Goal: Task Accomplishment & Management: Complete application form

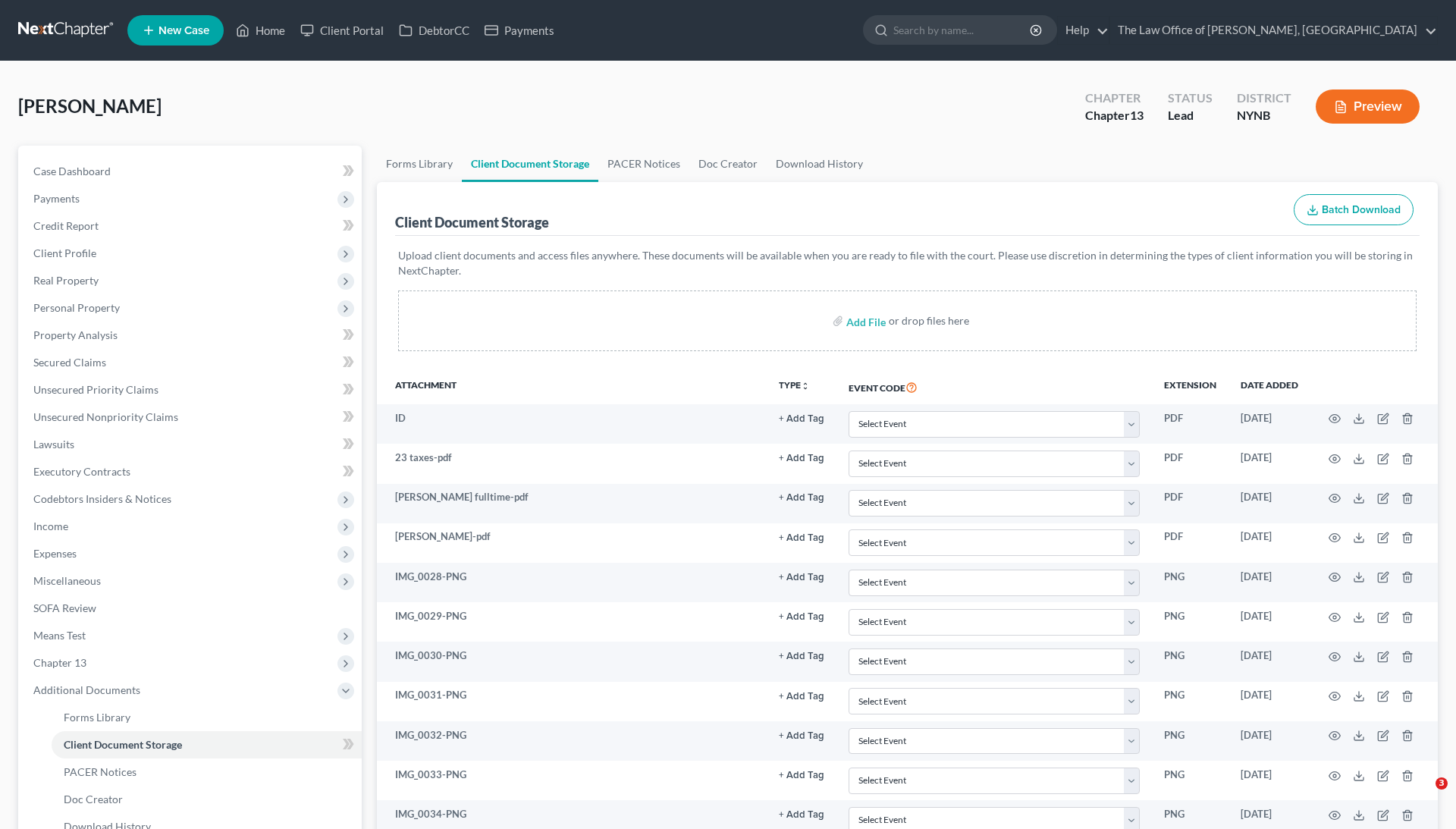
select select "1"
click at [259, 29] on link "Home" at bounding box center [260, 30] width 64 height 27
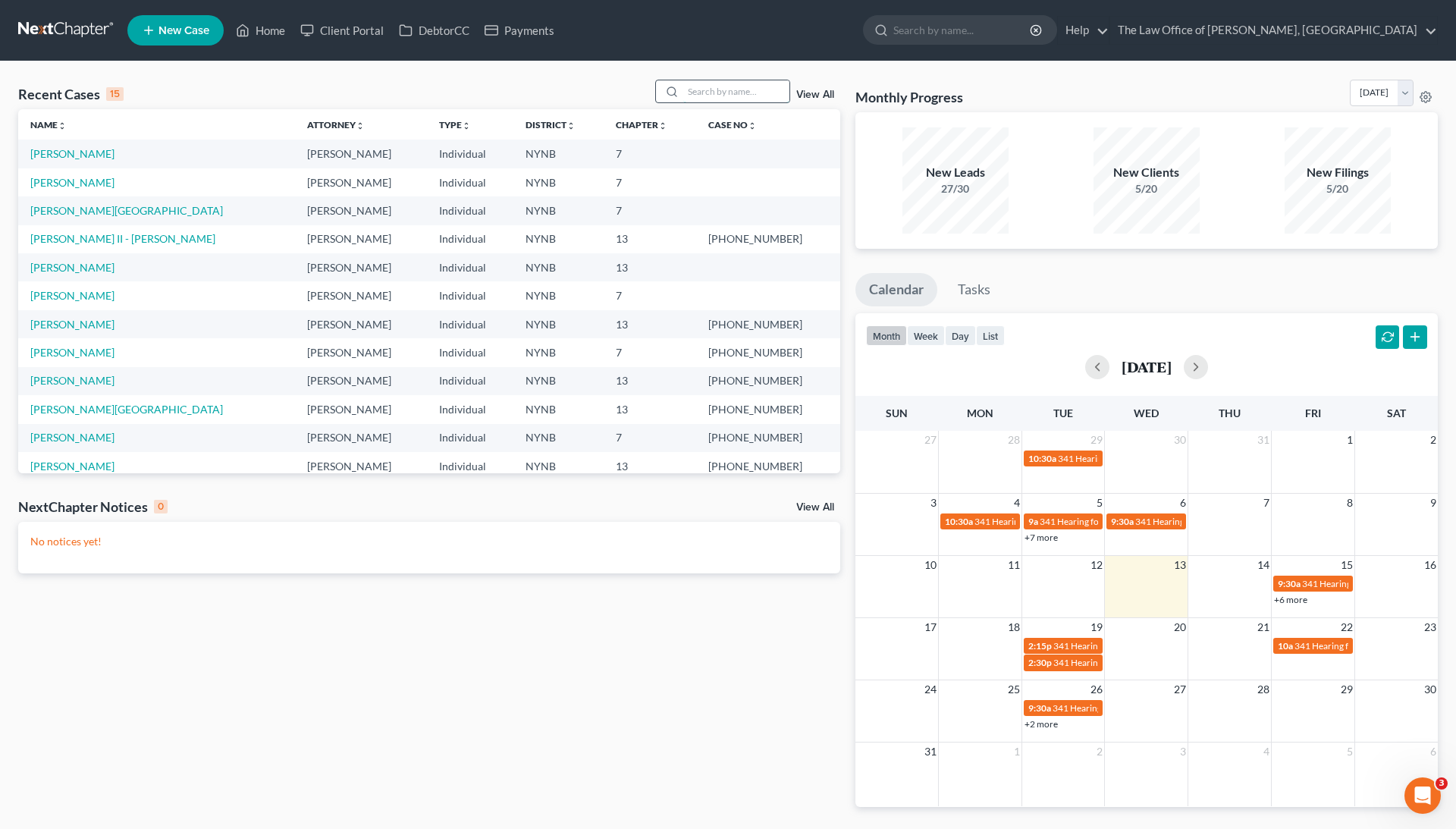
click at [756, 98] on input "search" at bounding box center [736, 91] width 106 height 22
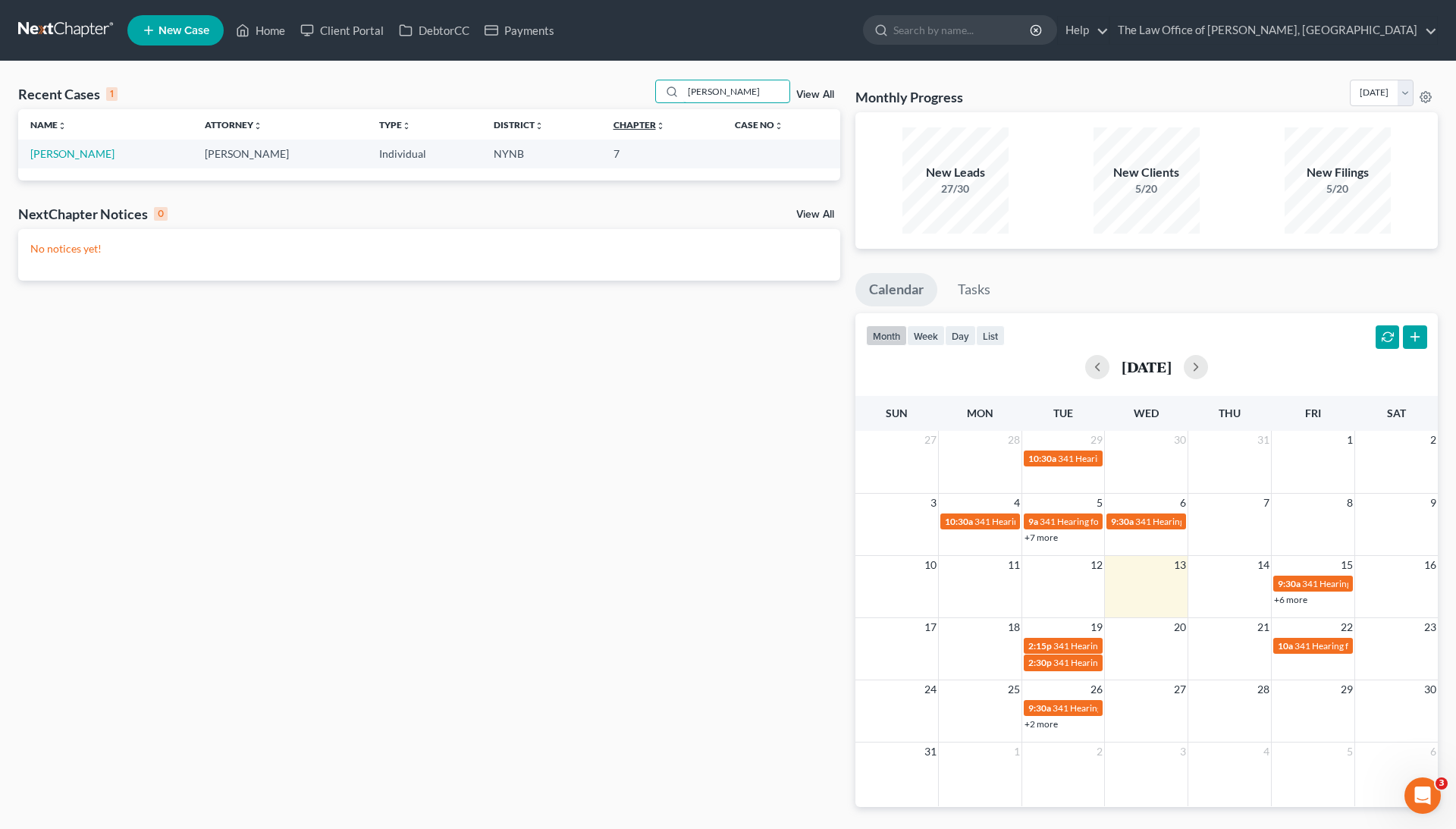
type input "[PERSON_NAME]"
drag, startPoint x: 665, startPoint y: 122, endPoint x: 67, endPoint y: 156, distance: 599.0
click at [67, 156] on link "[PERSON_NAME]" at bounding box center [72, 154] width 84 height 13
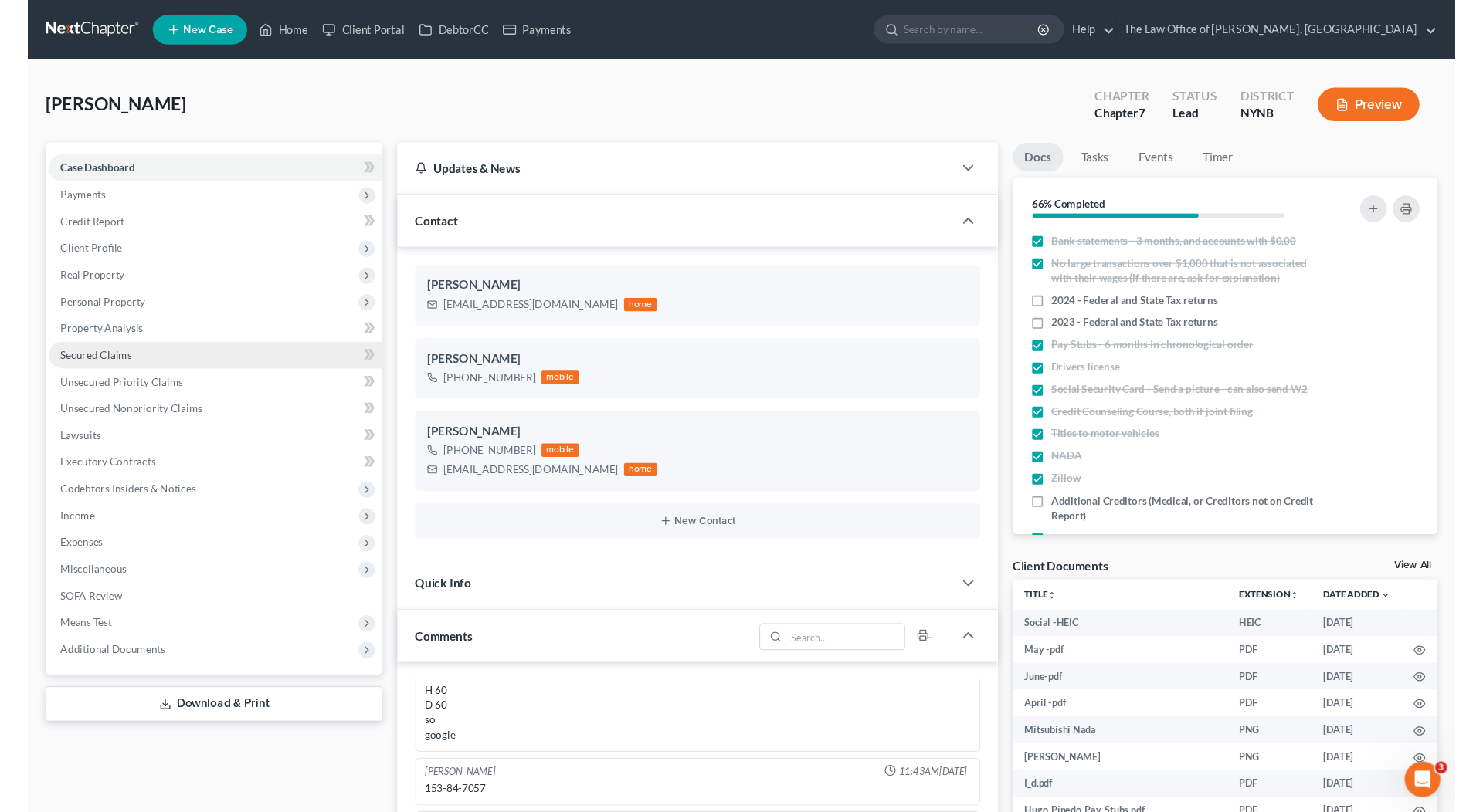
scroll to position [698, 0]
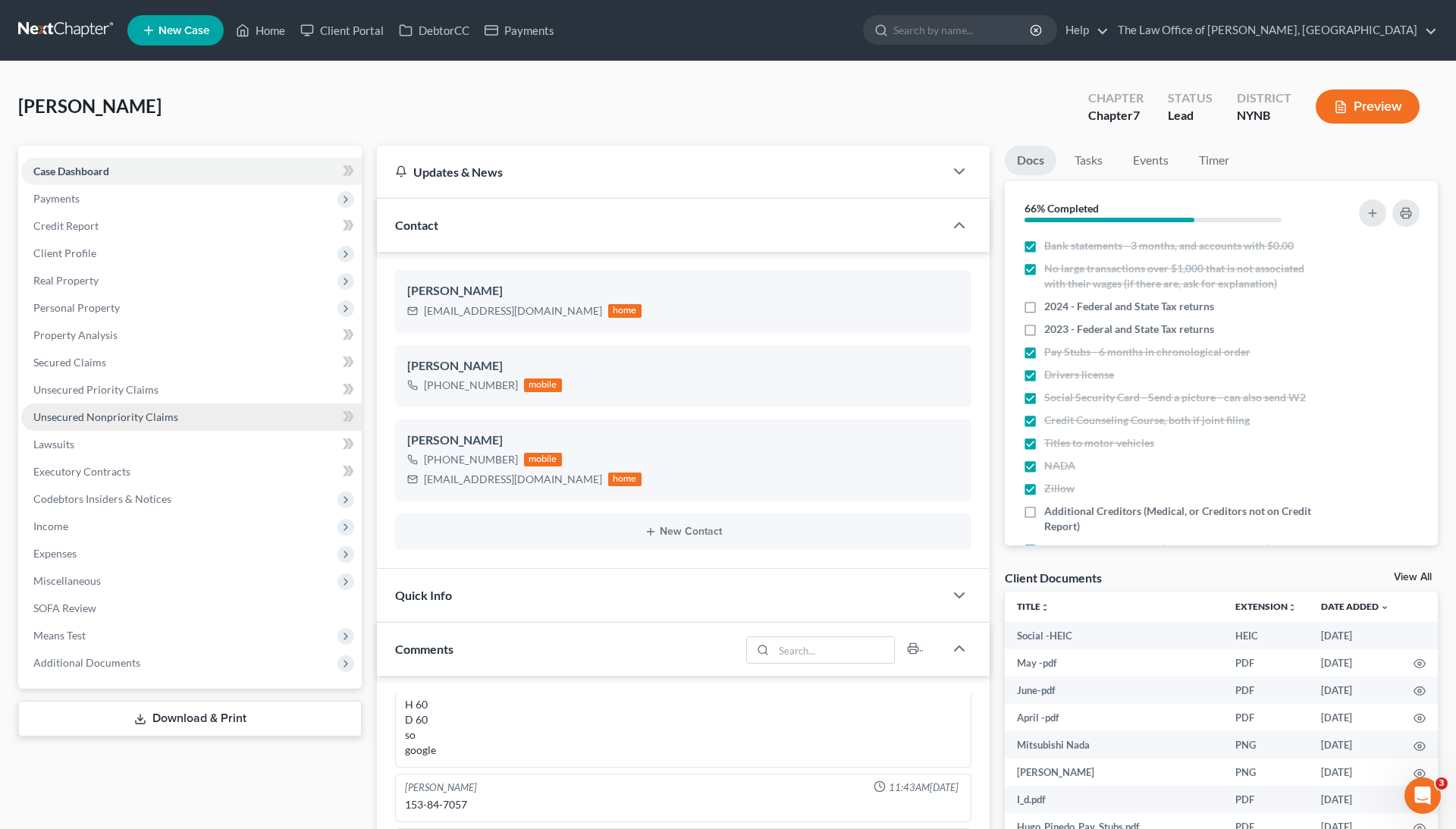
click at [110, 422] on link "Unsecured Nonpriority Claims" at bounding box center [191, 417] width 341 height 27
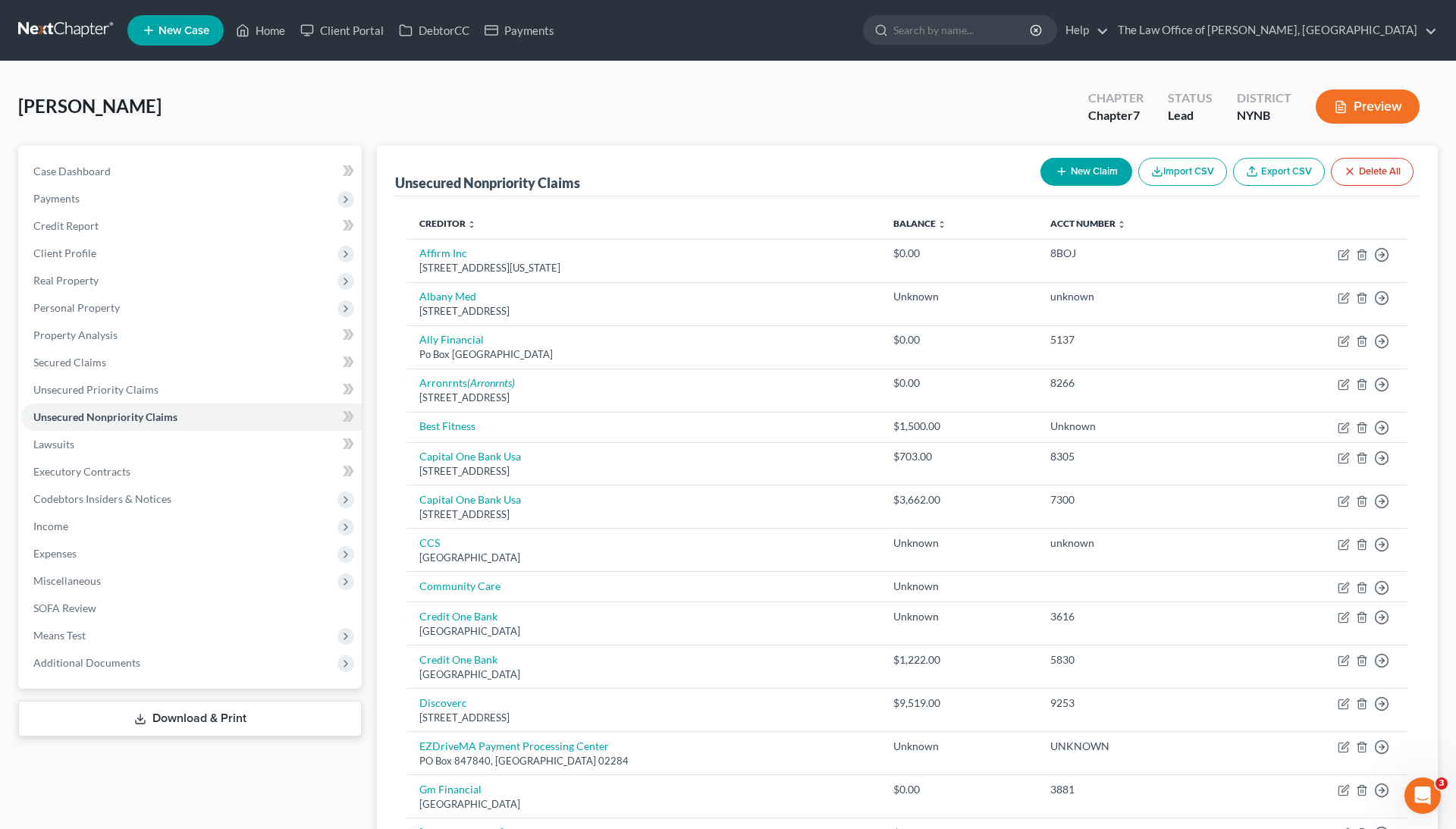
click at [1093, 167] on button "New Claim" at bounding box center [1086, 171] width 91 height 28
select select "0"
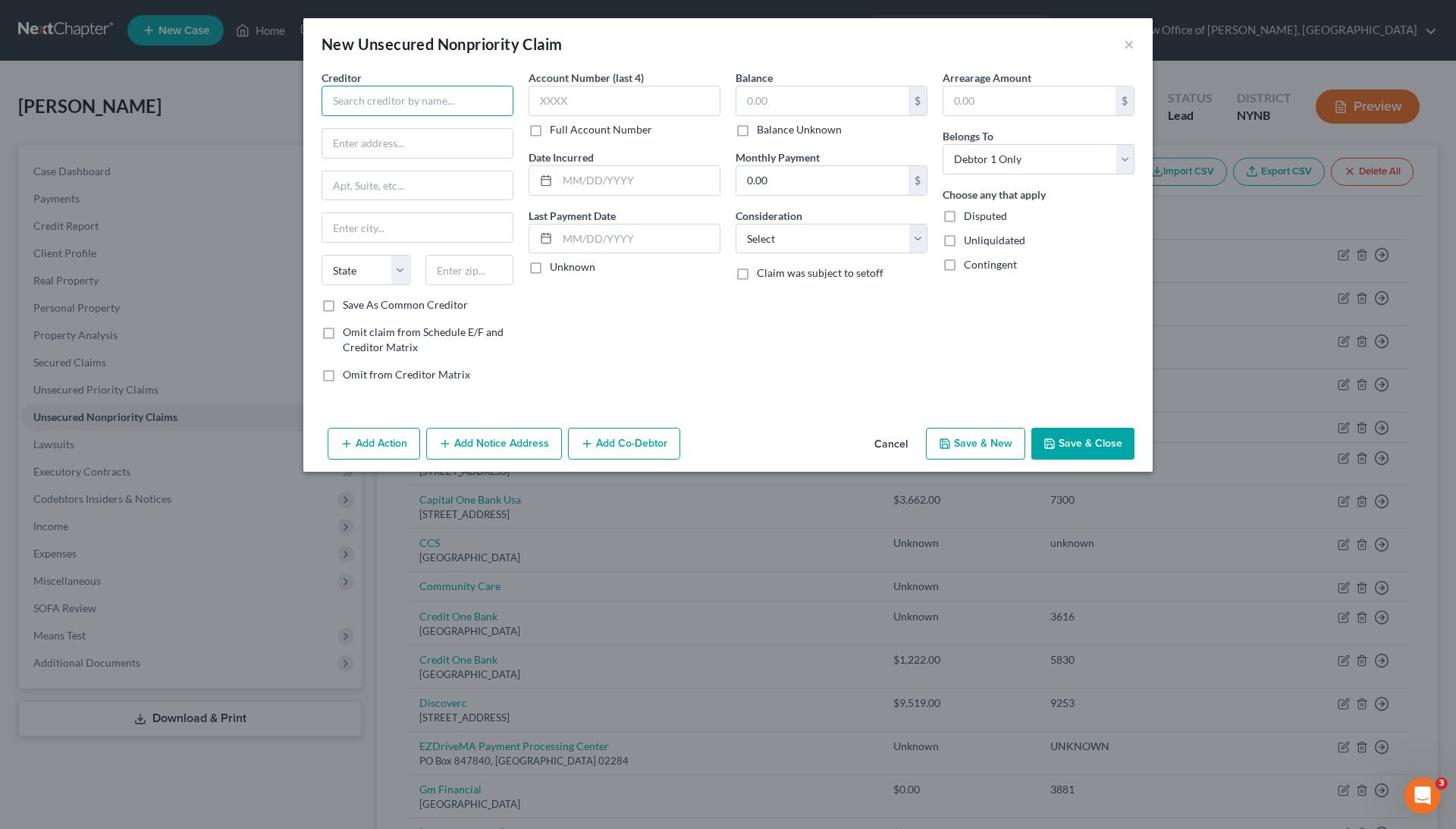
click at [468, 87] on input "text" at bounding box center [418, 101] width 192 height 31
type input "Transworld System Inc."
type input "PO Box 15095"
click at [486, 262] on input "text" at bounding box center [469, 270] width 89 height 31
type input "19850"
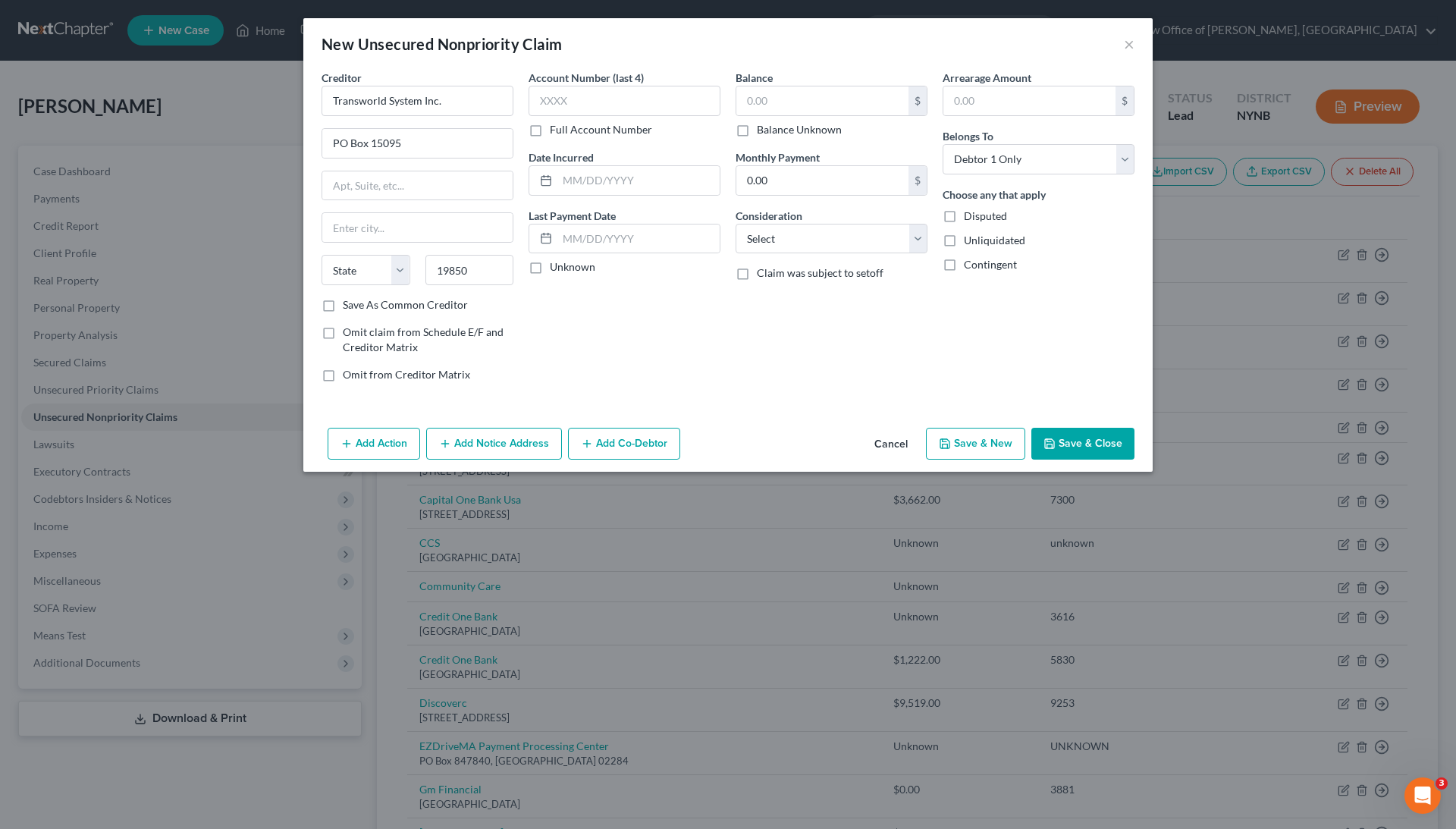
type input "Wilmington"
select select "7"
click at [609, 332] on div "Account Number (last 4) Full Account Number Date Incurred Last Payment Date Unk…" at bounding box center [624, 231] width 207 height 325
click at [617, 119] on div "Account Number (last 4) Full Account Number" at bounding box center [625, 103] width 192 height 68
click at [619, 125] on label "Full Account Number" at bounding box center [600, 129] width 102 height 15
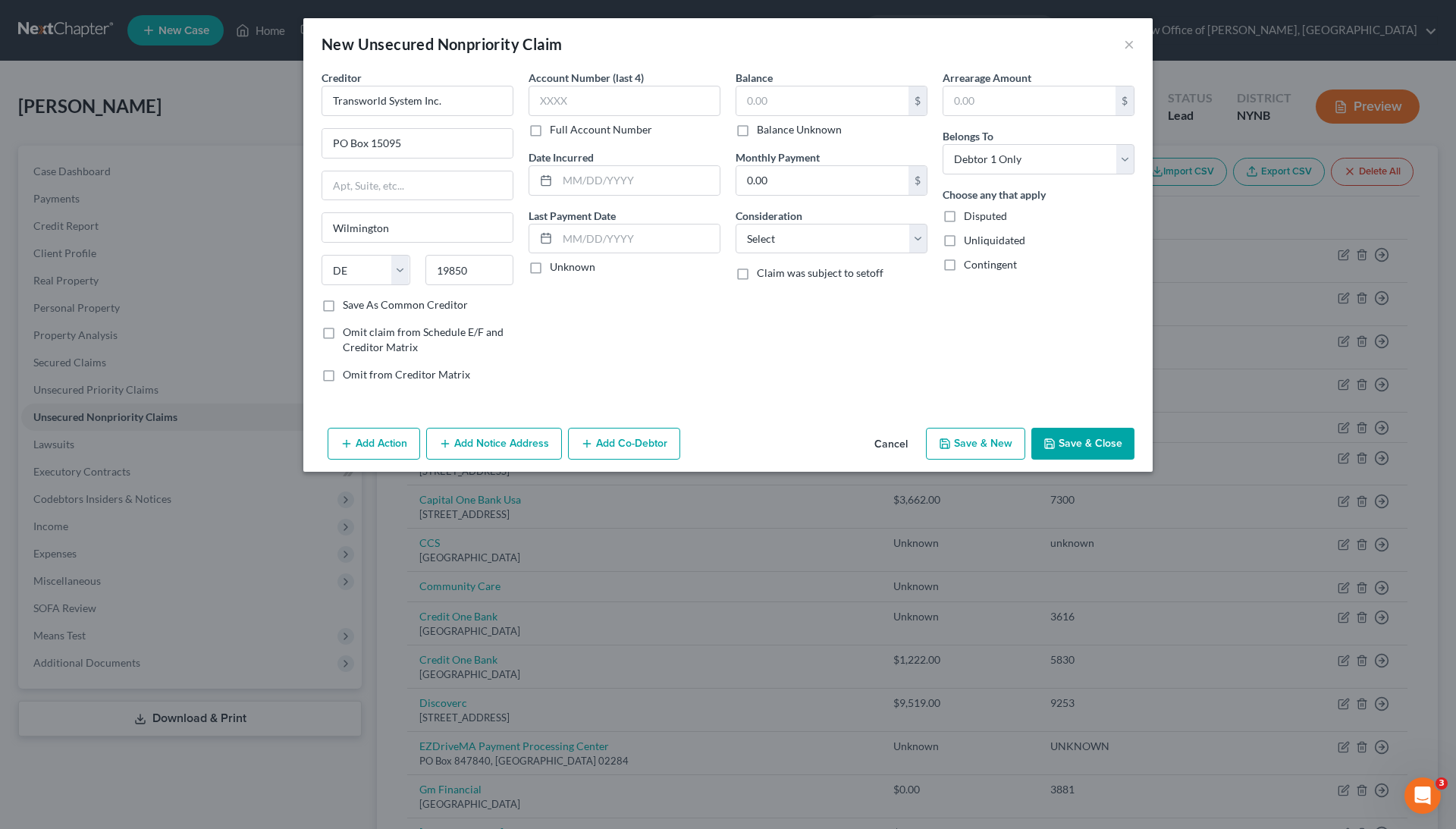
click at [566, 125] on input "Full Account Number" at bounding box center [561, 127] width 10 height 10
click at [778, 100] on input "text" at bounding box center [822, 101] width 172 height 29
click at [777, 127] on label "Balance Unknown" at bounding box center [799, 129] width 85 height 15
click at [773, 127] on input "Balance Unknown" at bounding box center [768, 127] width 10 height 10
checkbox input "true"
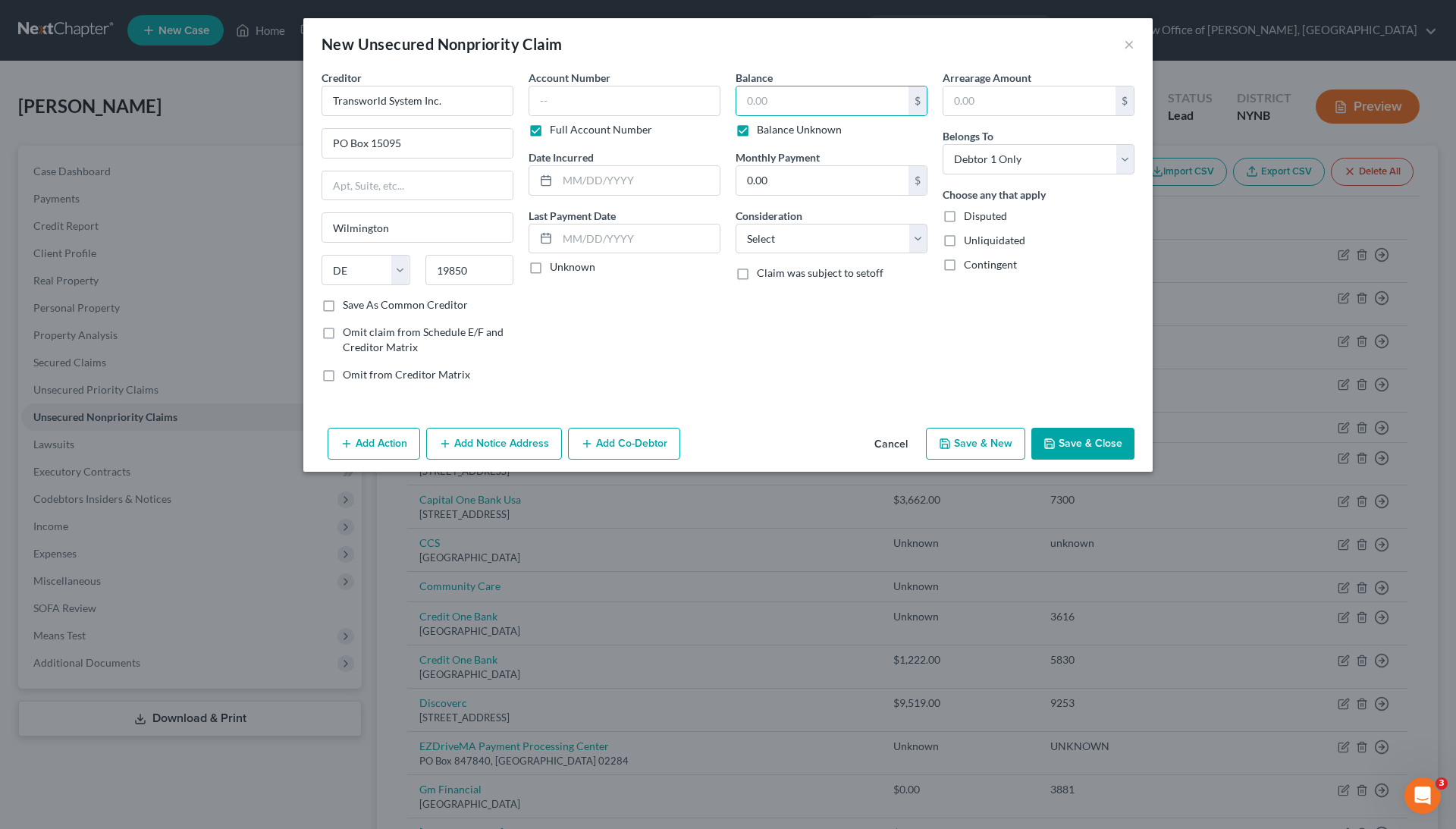
type input "0.00"
click at [584, 100] on input "text" at bounding box center [625, 101] width 192 height 31
type input "unknown"
click at [780, 335] on div "Balance 0.00 $ Balance Unknown Balance Undetermined 0.00 $ Balance Unknown Mont…" at bounding box center [831, 231] width 207 height 325
click at [1089, 447] on button "Save & Close" at bounding box center [1083, 443] width 103 height 32
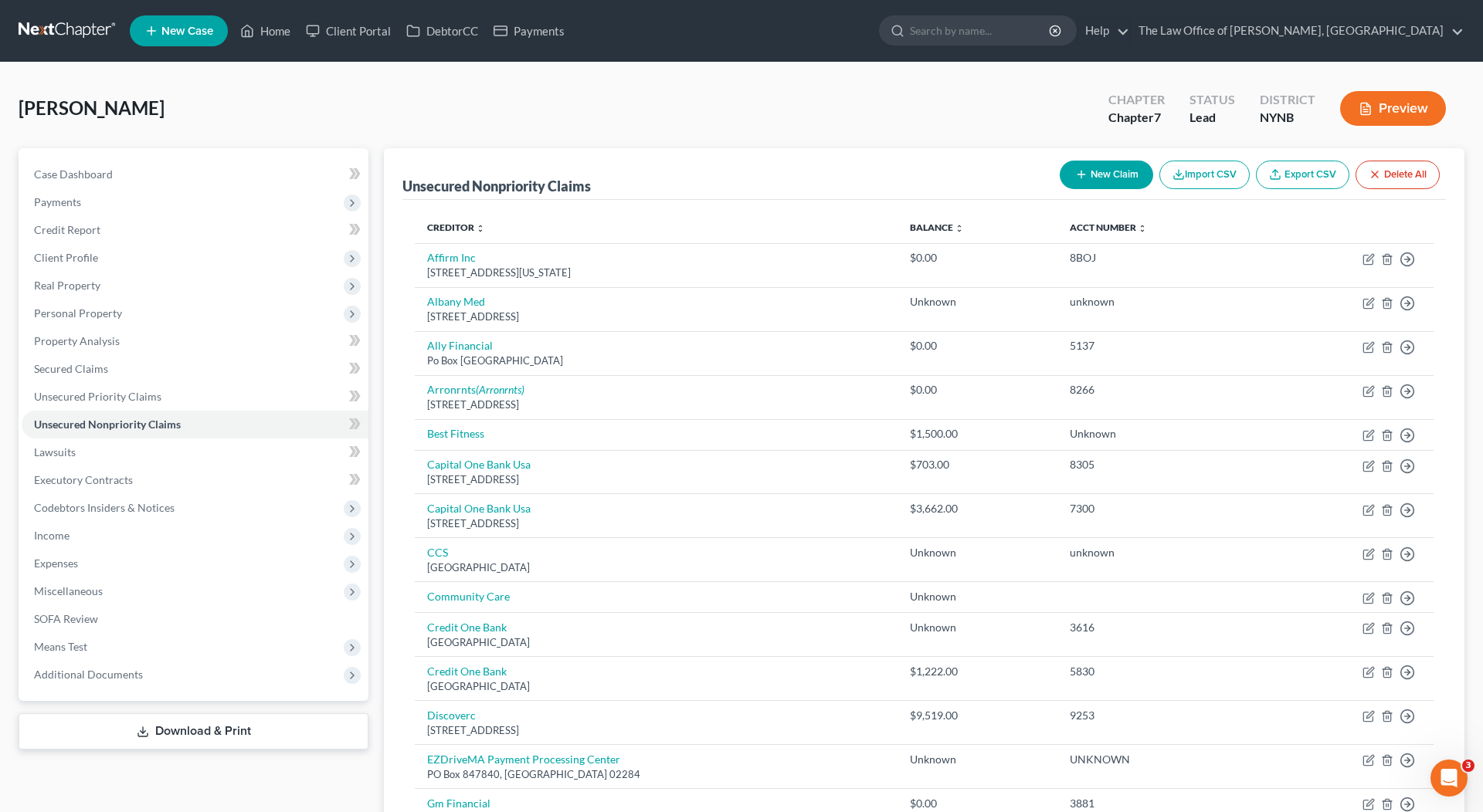
click at [1089, 176] on button "New Claim" at bounding box center [1106, 174] width 93 height 29
select select "0"
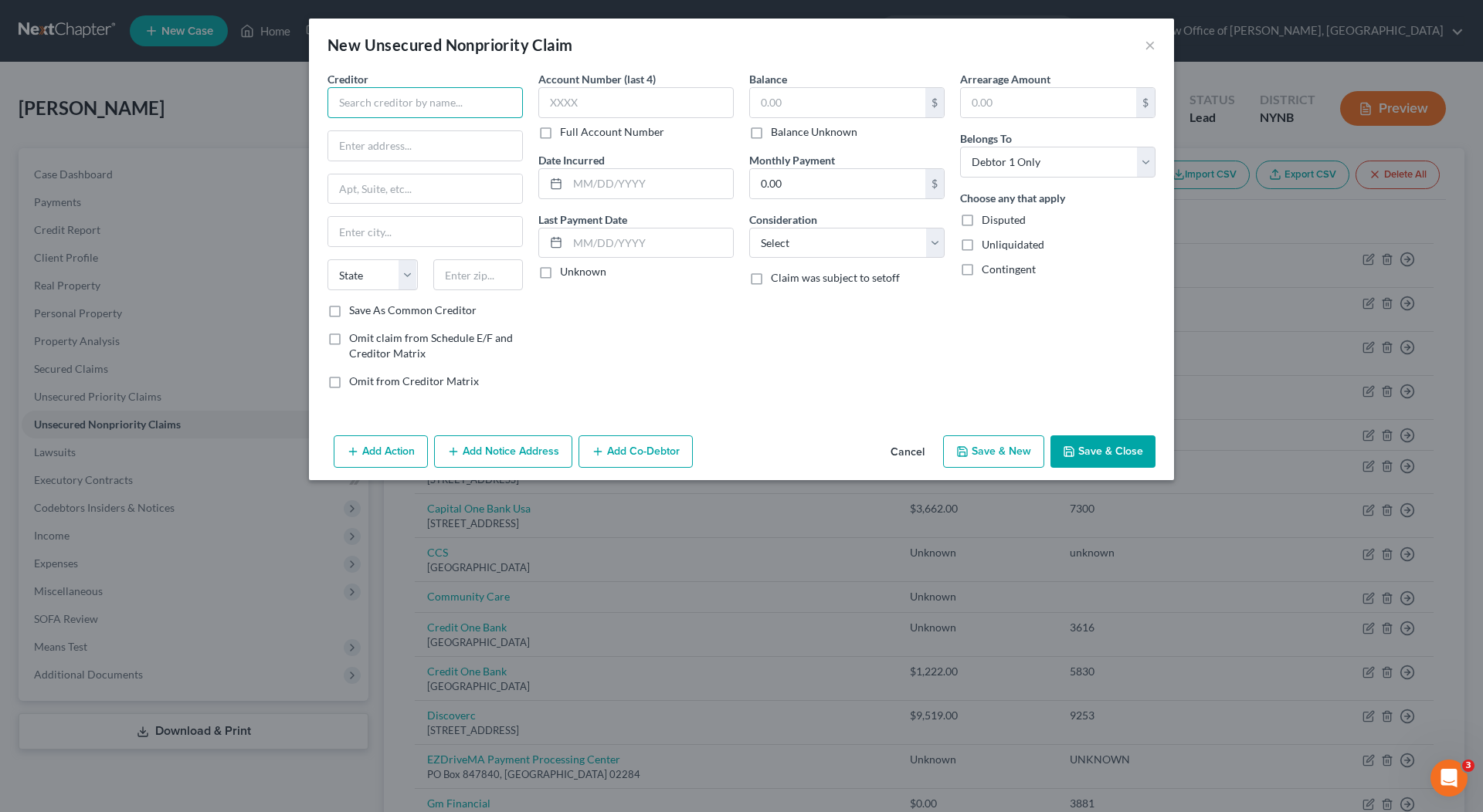
click at [479, 102] on input "text" at bounding box center [426, 103] width 195 height 31
type input "WellNow Urgent Care"
type input "PO Box 10459"
click at [465, 273] on input "text" at bounding box center [478, 275] width 90 height 31
type input "12201"
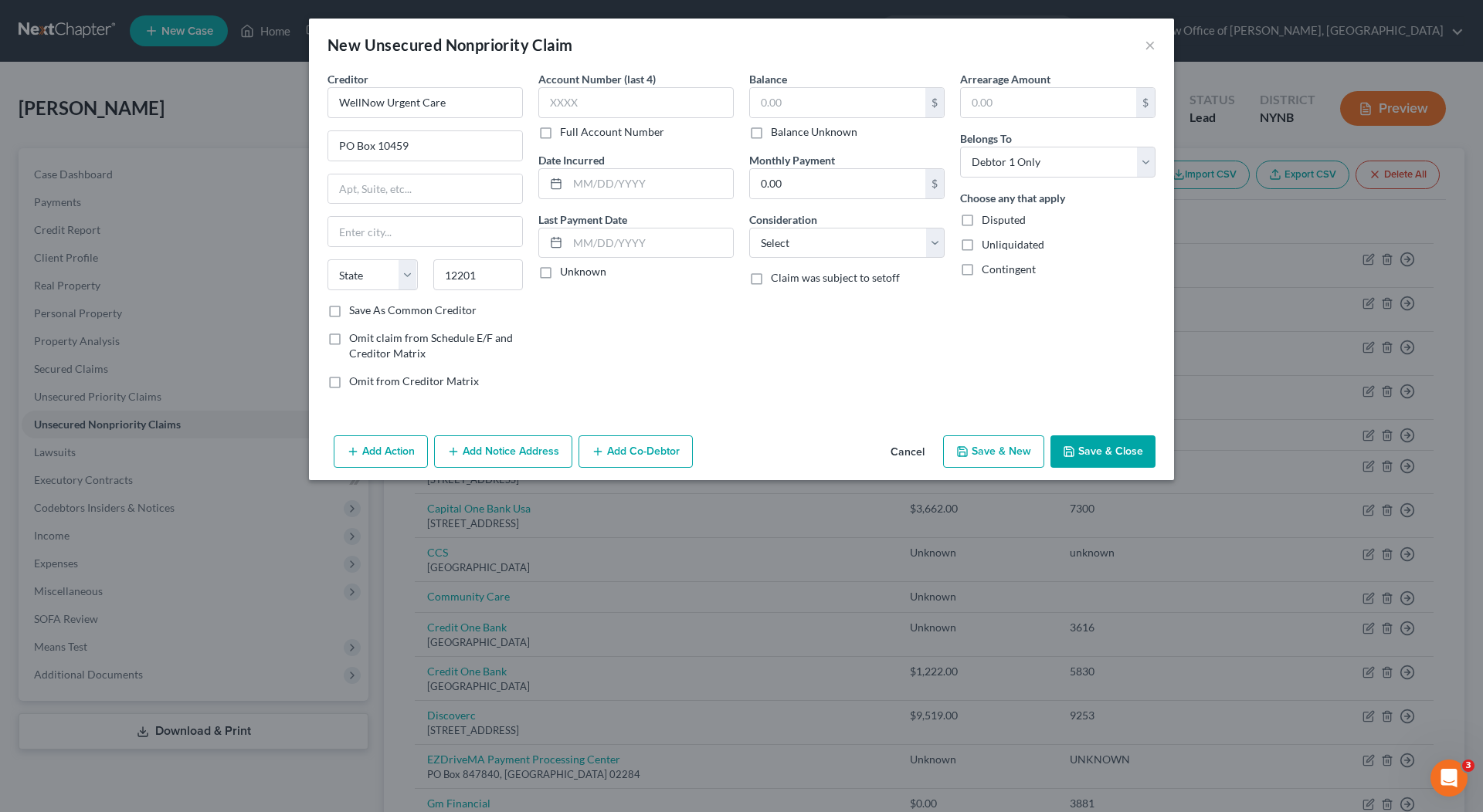
type input "[GEOGRAPHIC_DATA]"
select select "35"
click at [625, 313] on div "Account Number (last 4) Full Account Number Date Incurred Last Payment Date Unk…" at bounding box center [636, 236] width 211 height 331
click at [627, 133] on label "Full Account Number" at bounding box center [612, 132] width 104 height 16
click at [577, 133] on input "Full Account Number" at bounding box center [571, 129] width 10 height 10
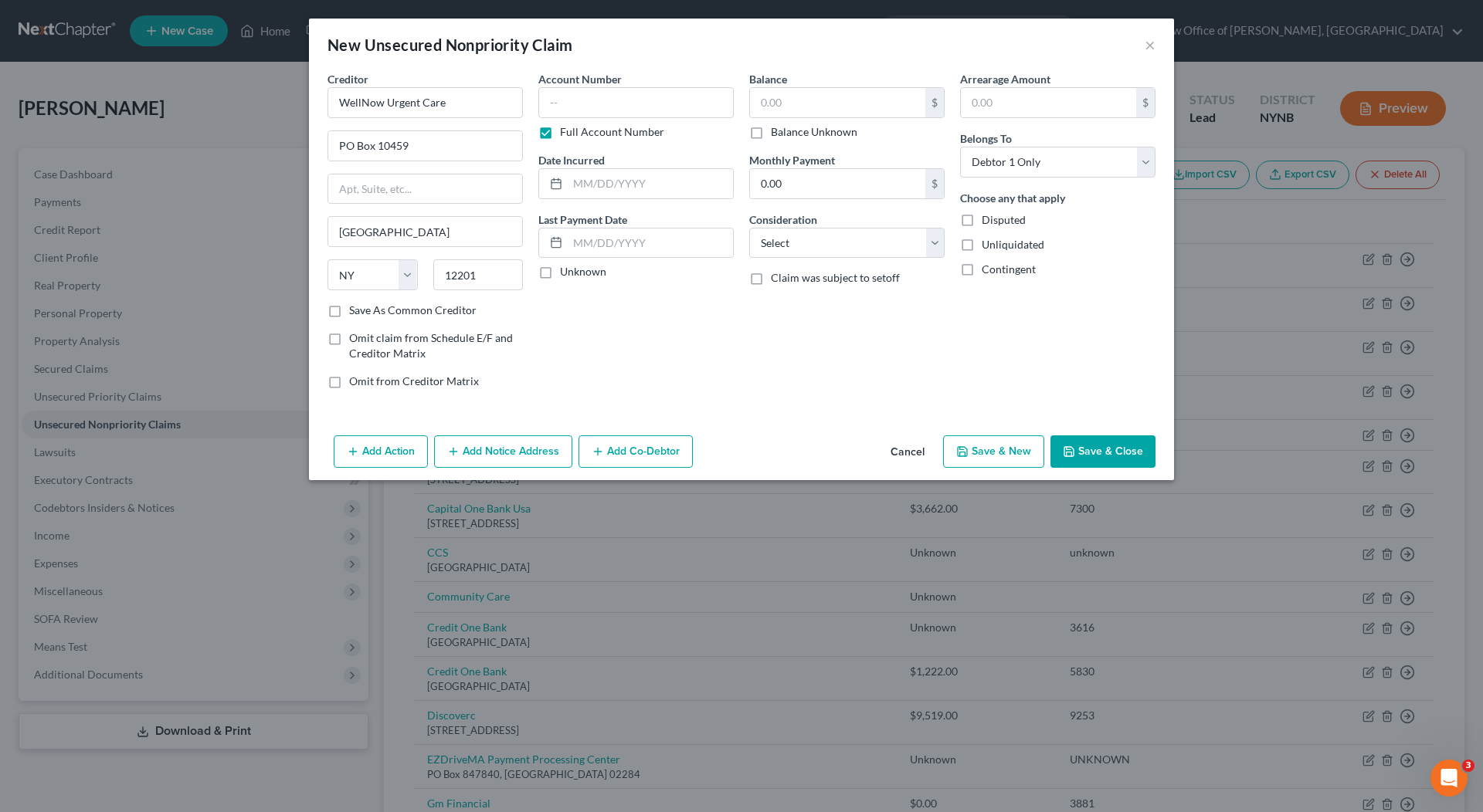
click at [777, 132] on label "Balance Unknown" at bounding box center [814, 132] width 87 height 16
click at [777, 132] on input "Balance Unknown" at bounding box center [782, 129] width 10 height 10
checkbox input "true"
type input "0.00"
click at [669, 103] on input "text" at bounding box center [636, 103] width 195 height 31
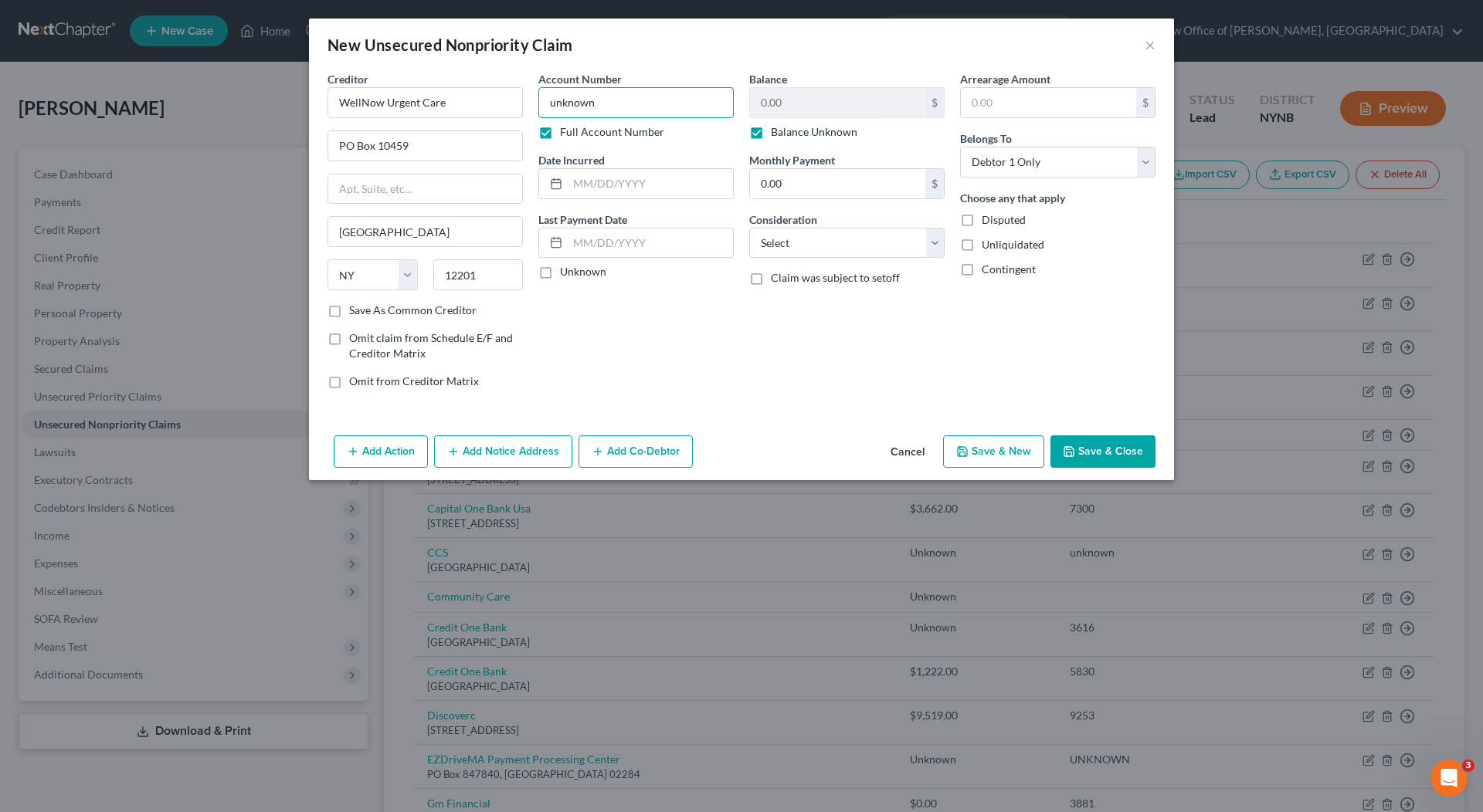
type input "unknown"
click at [870, 389] on div "Balance 0.00 $ Balance Unknown Balance Undetermined 0.00 $ Balance Unknown Mont…" at bounding box center [847, 236] width 211 height 331
click at [1119, 455] on button "Save & Close" at bounding box center [1103, 451] width 105 height 32
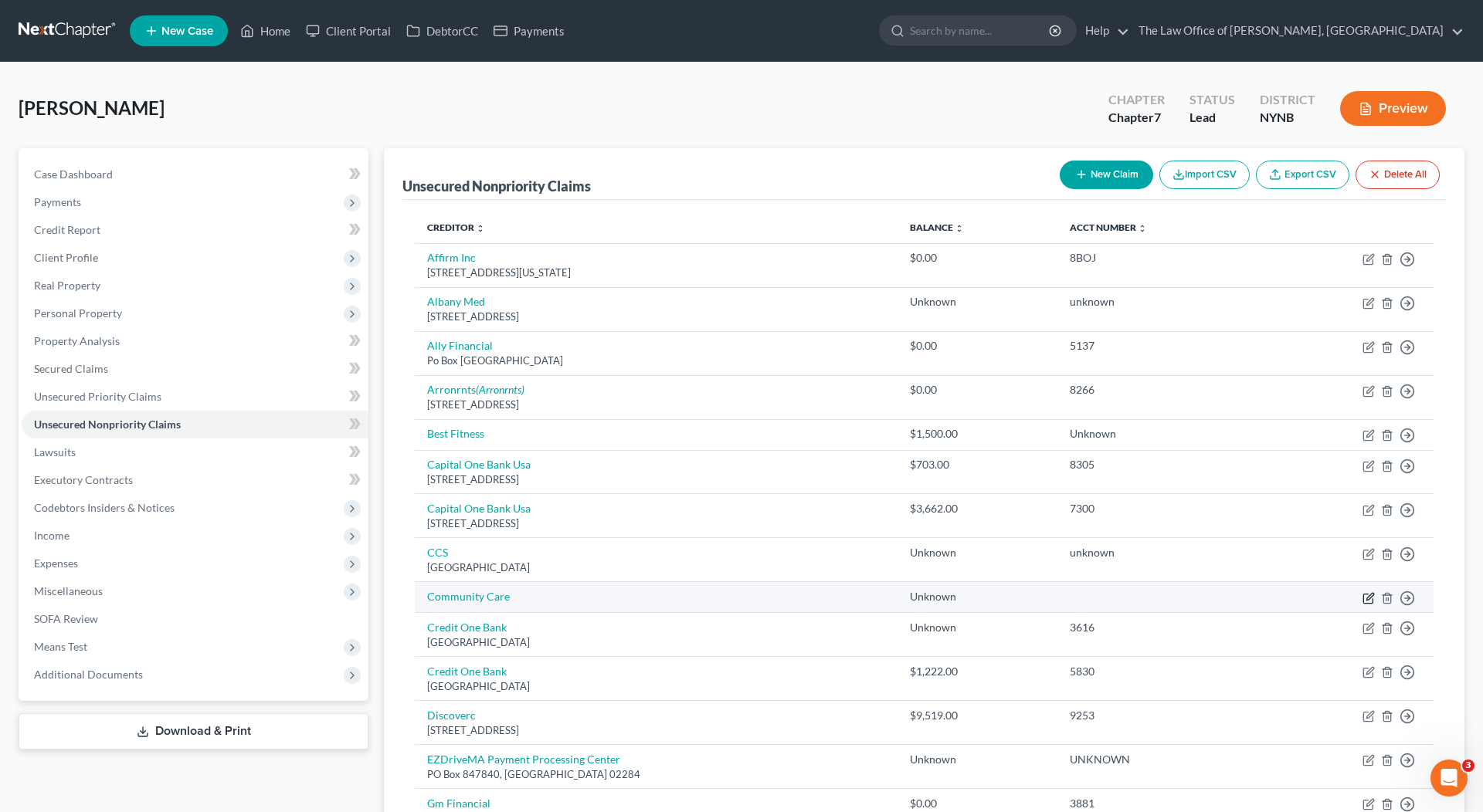
click at [1367, 592] on icon "button" at bounding box center [1368, 597] width 12 height 12
select select "0"
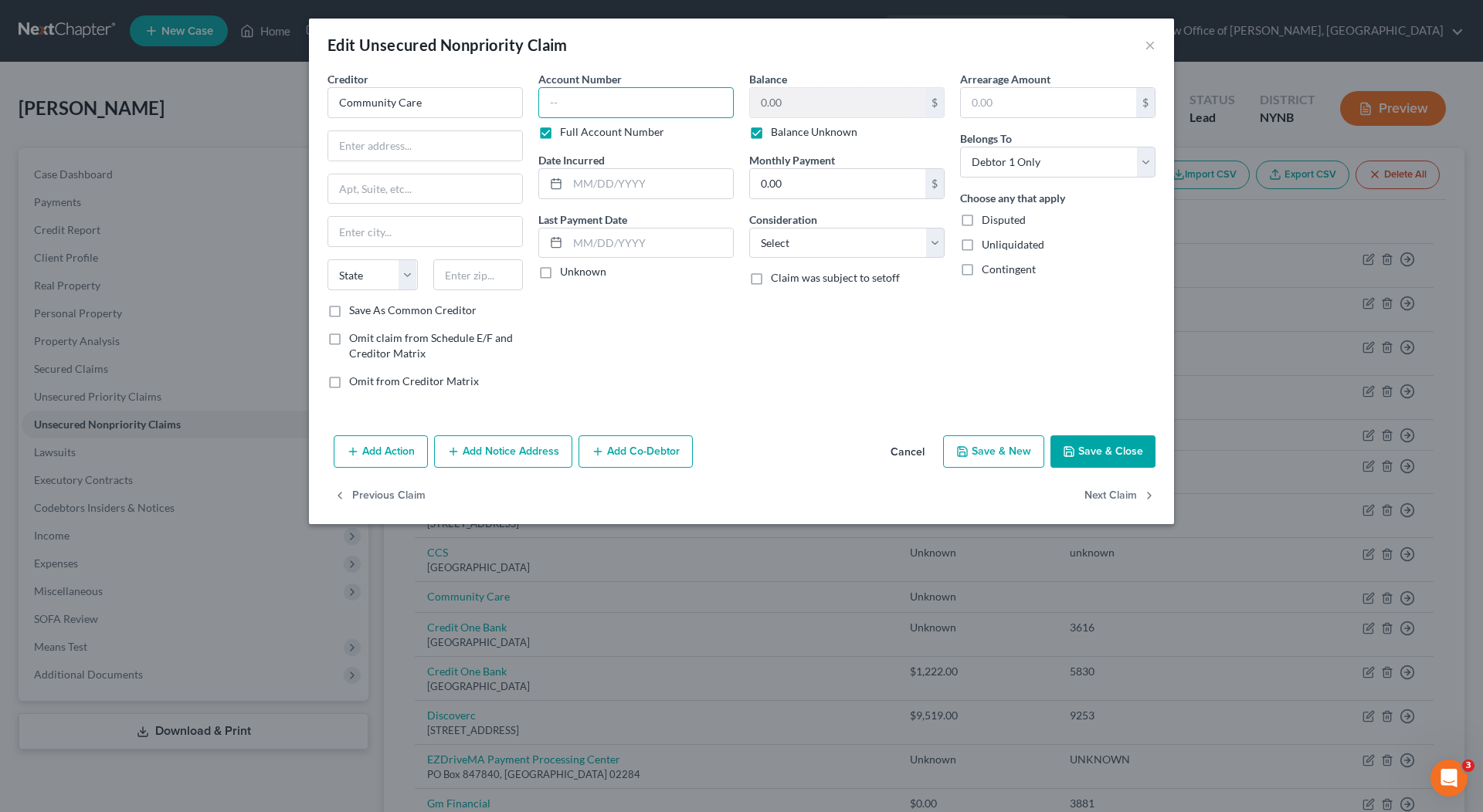
click at [665, 108] on input "text" at bounding box center [636, 103] width 195 height 31
type input "unknown"
type input "P"
type input "[STREET_ADDRESS]"
type input "Suite 201"
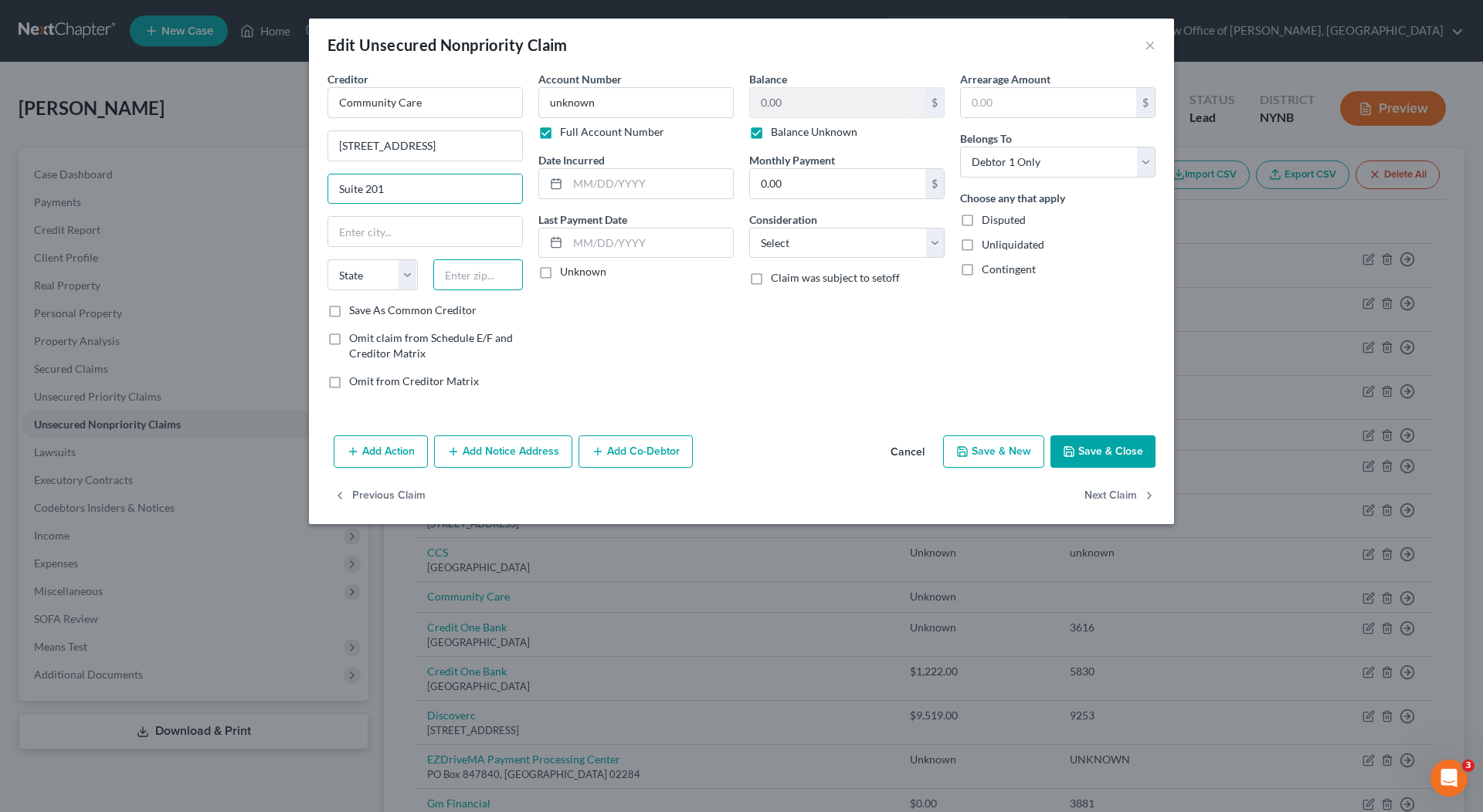
click at [486, 272] on input "text" at bounding box center [478, 275] width 90 height 31
type input "12110"
type input "[PERSON_NAME]"
select select "35"
click at [686, 298] on div "Account Number unknown Full Account Number Date Incurred Last Payment Date Unkn…" at bounding box center [636, 236] width 211 height 331
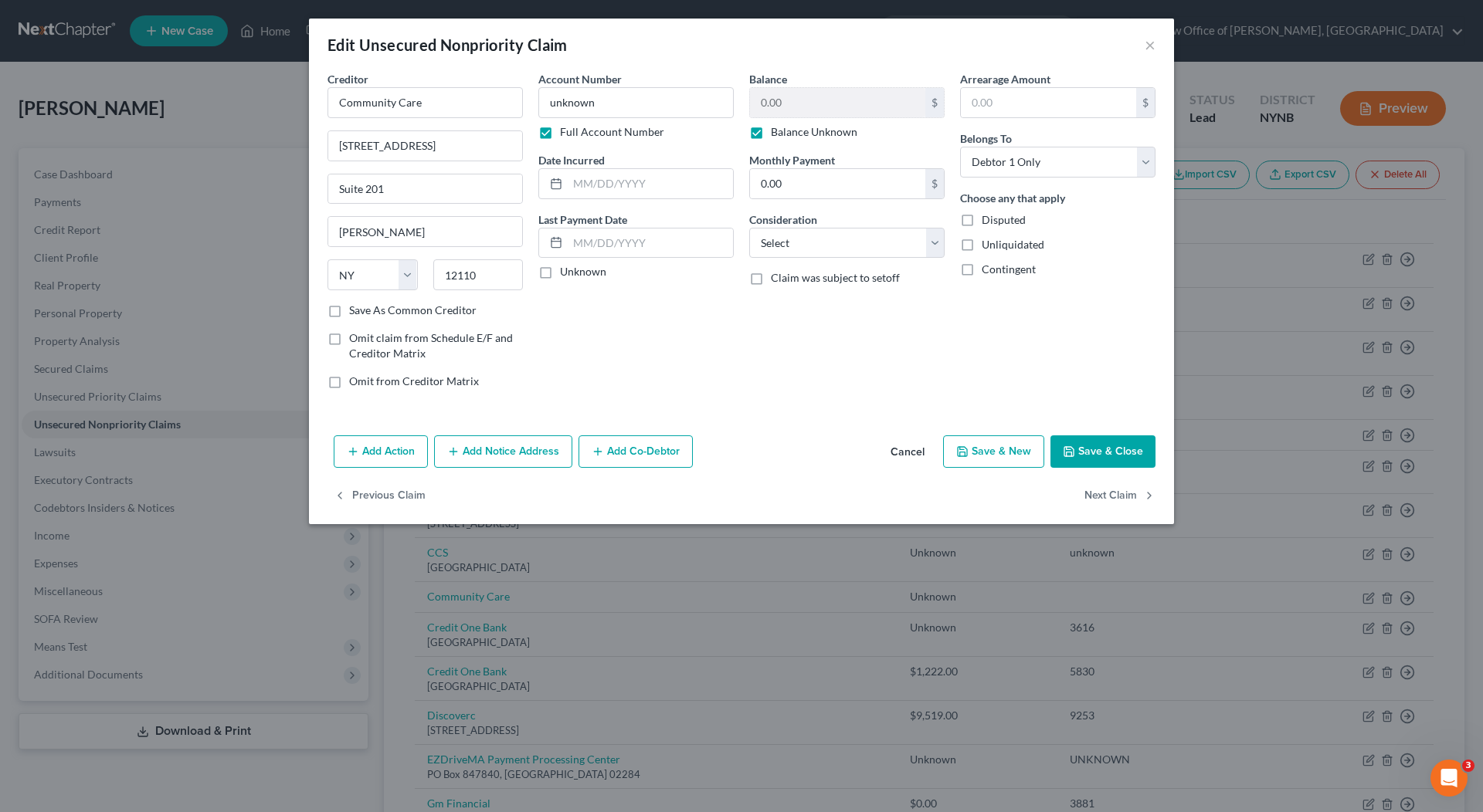
click at [1090, 449] on button "Save & Close" at bounding box center [1103, 451] width 105 height 32
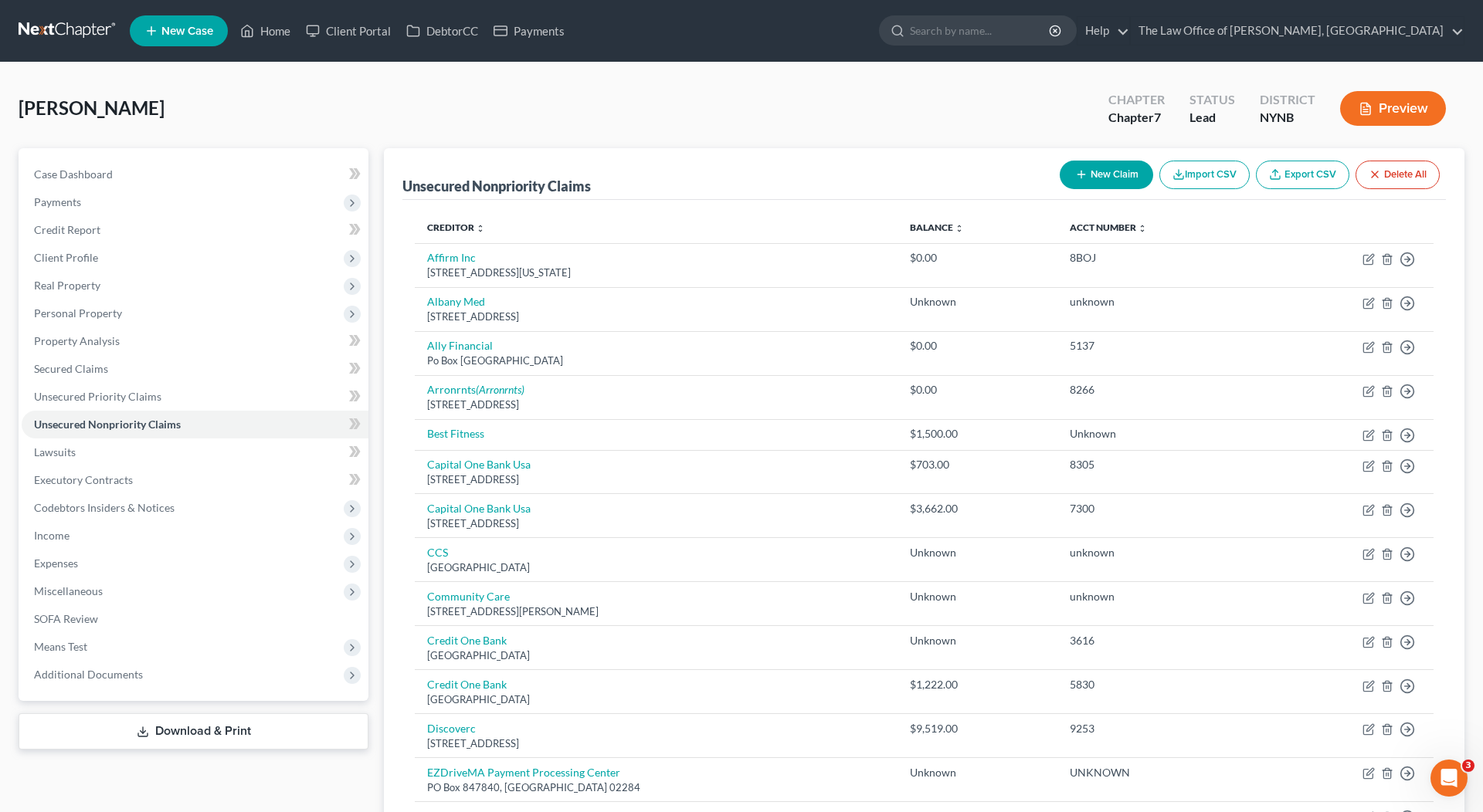
click at [1075, 185] on button "New Claim" at bounding box center [1106, 174] width 93 height 29
select select "0"
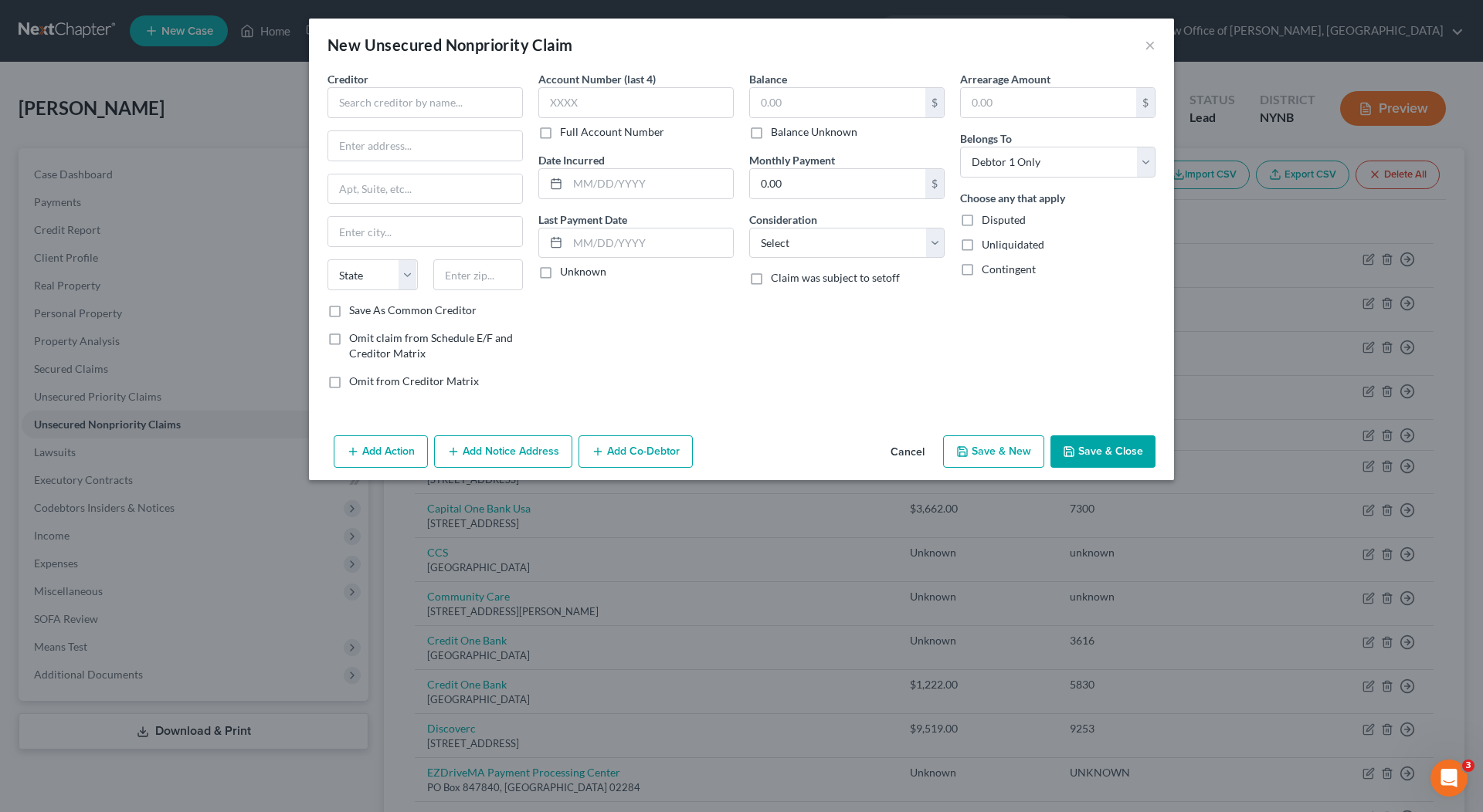
click at [473, 124] on div "Creditor * State [US_STATE] AK AR AZ CA CO [GEOGRAPHIC_DATA] DE DC [GEOGRAPHIC_…" at bounding box center [426, 187] width 195 height 232
click at [471, 112] on input "text" at bounding box center [426, 103] width 195 height 31
type input "Orthopedics NY LLP"
type input "PO Box 5257"
click at [467, 272] on input "text" at bounding box center [478, 275] width 90 height 31
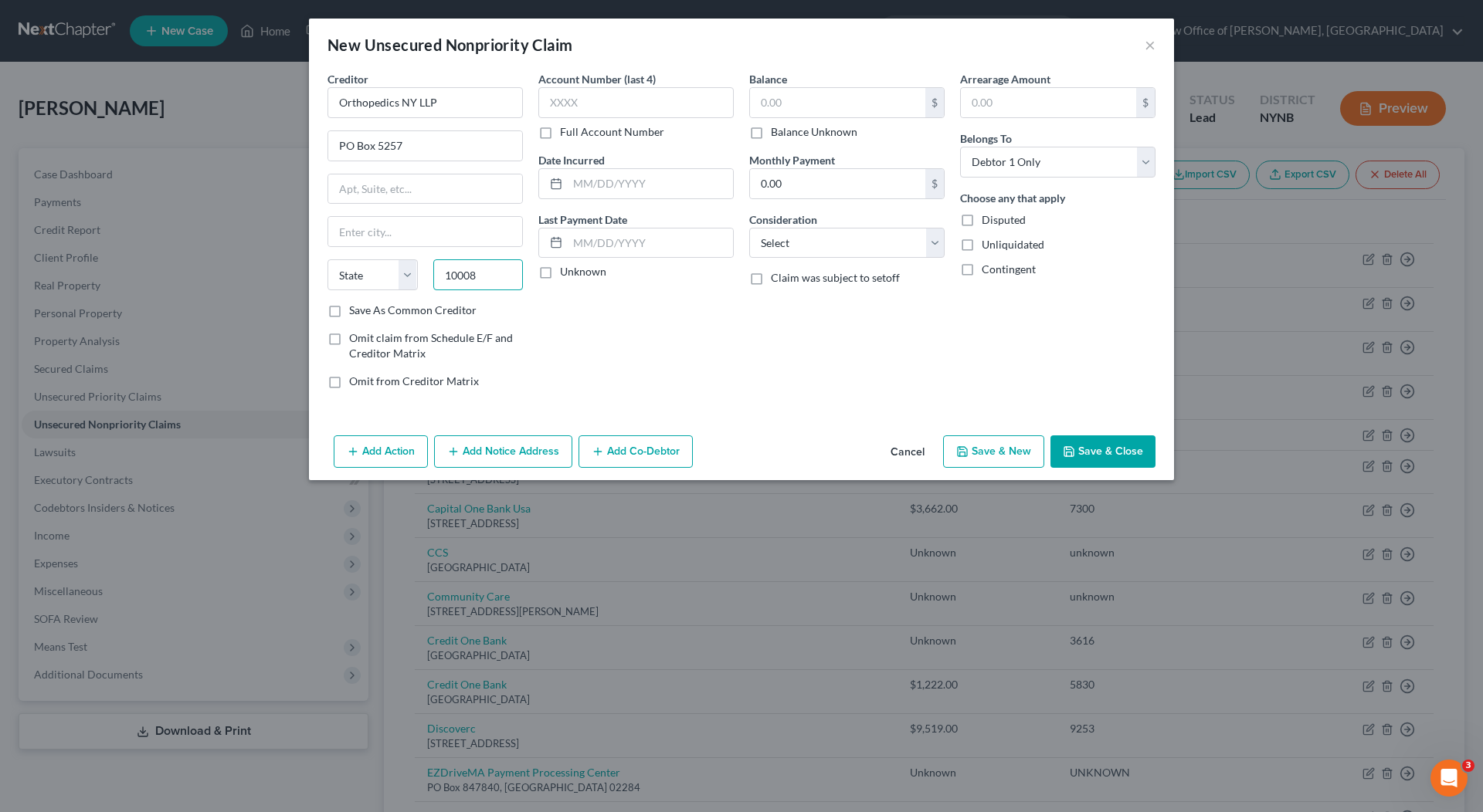
type input "10008"
type input "[US_STATE]"
select select "35"
click at [606, 319] on div "Account Number (last 4) Full Account Number Date Incurred Last Payment Date Unk…" at bounding box center [636, 236] width 211 height 331
click at [637, 134] on label "Full Account Number" at bounding box center [612, 132] width 104 height 16
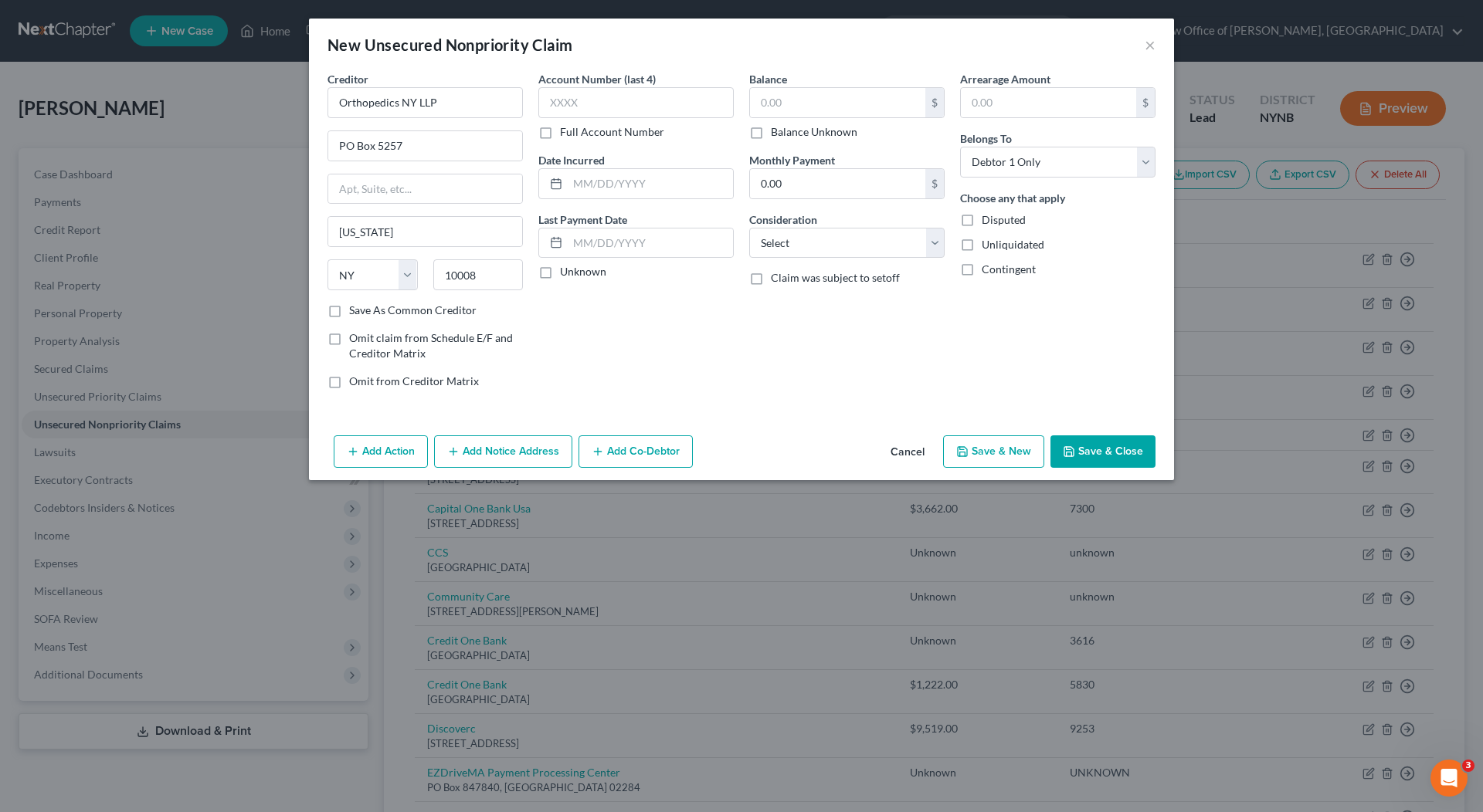
click at [577, 134] on input "Full Account Number" at bounding box center [571, 129] width 10 height 10
click at [771, 137] on label "Balance Unknown" at bounding box center [814, 132] width 87 height 16
click at [777, 134] on input "Balance Unknown" at bounding box center [782, 129] width 10 height 10
checkbox input "true"
type input "0.00"
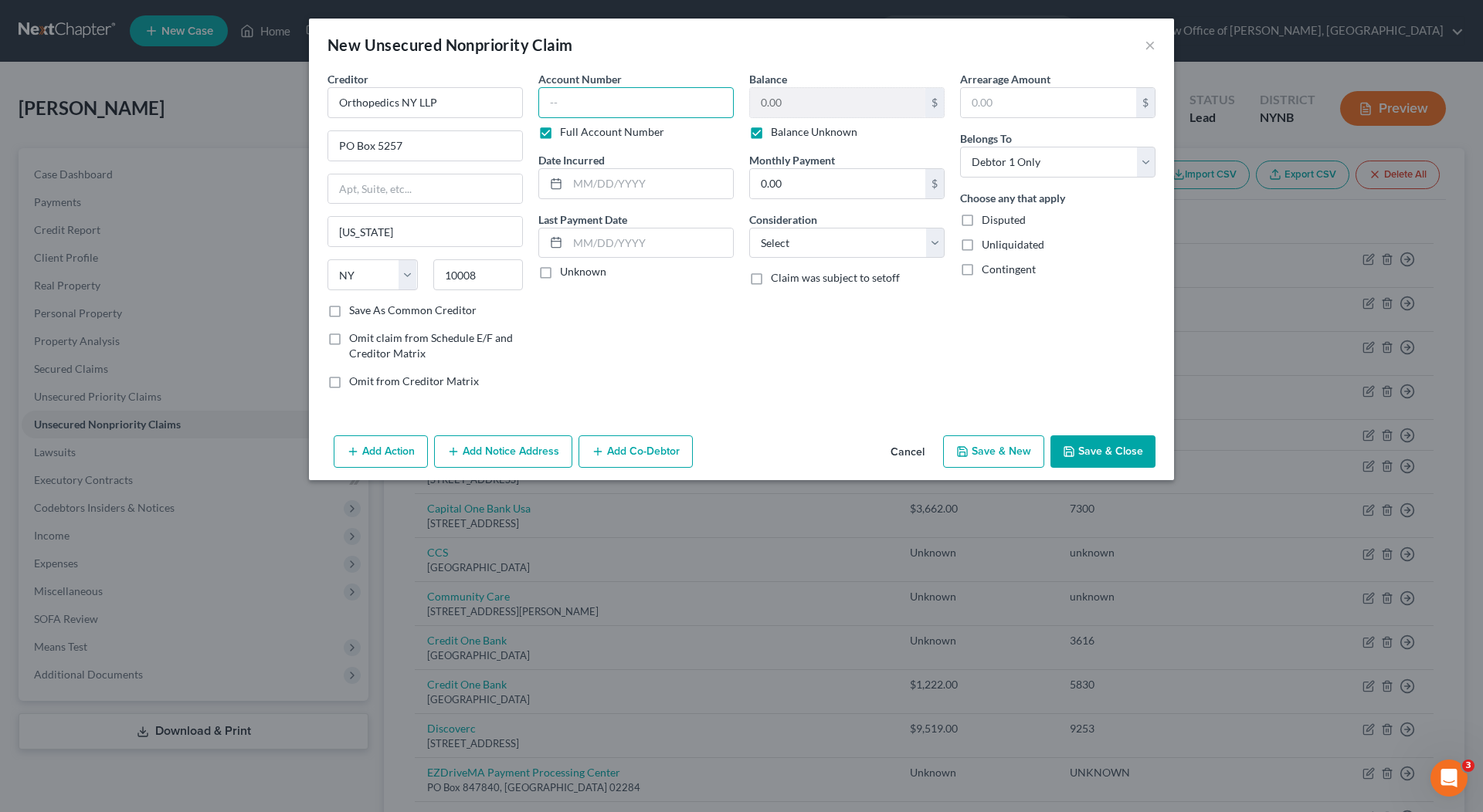
click at [686, 100] on input "text" at bounding box center [636, 103] width 195 height 31
type input "unknown"
click at [817, 369] on div "Balance 0.00 $ Balance Unknown Balance Undetermined 0.00 $ Balance Unknown Mont…" at bounding box center [847, 236] width 211 height 331
click at [1089, 449] on button "Save & Close" at bounding box center [1103, 451] width 105 height 32
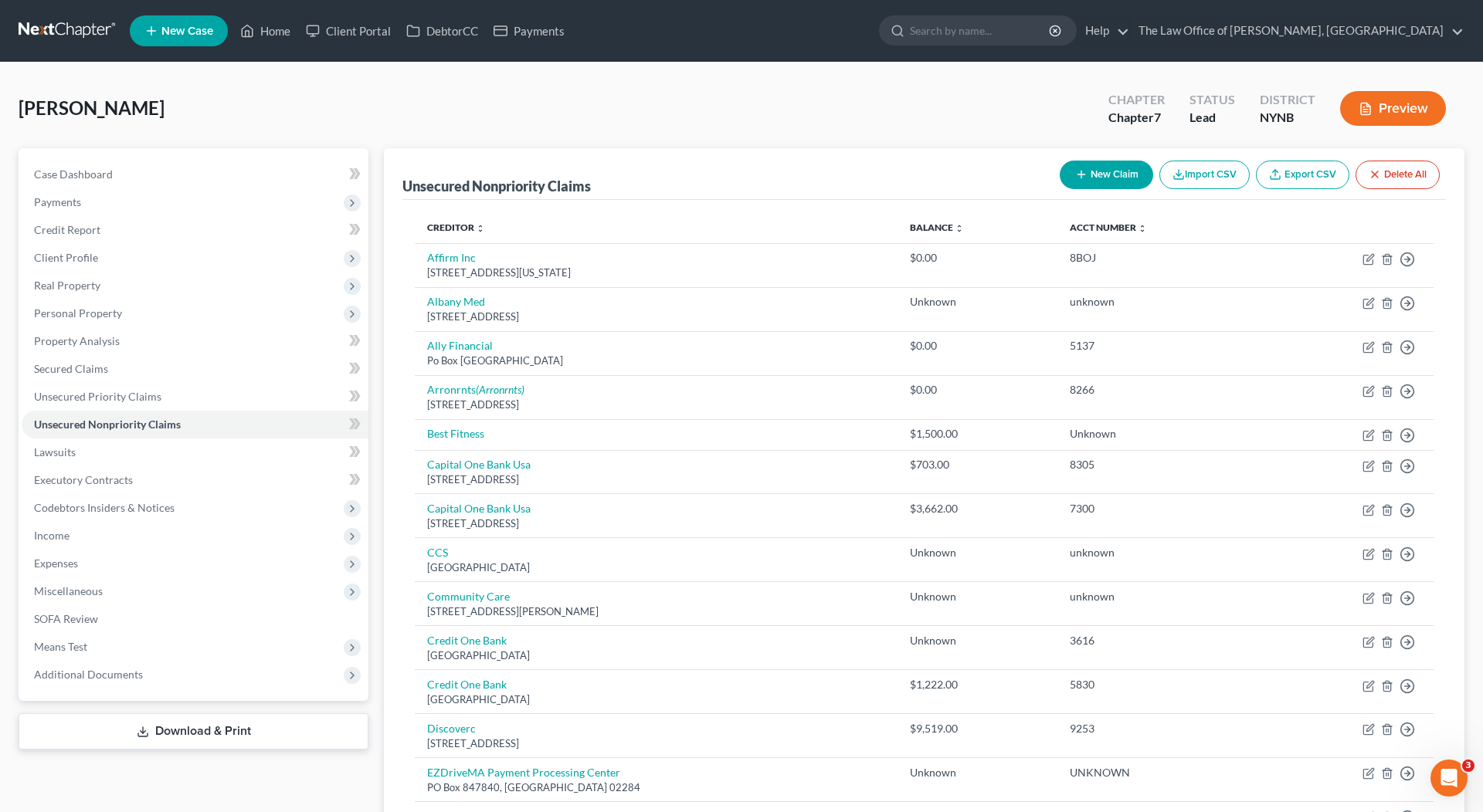
click at [1082, 157] on div "New Claim Import CSV Export CSV Delete All" at bounding box center [1250, 175] width 392 height 41
click at [1088, 173] on button "New Claim" at bounding box center [1106, 174] width 93 height 29
select select "0"
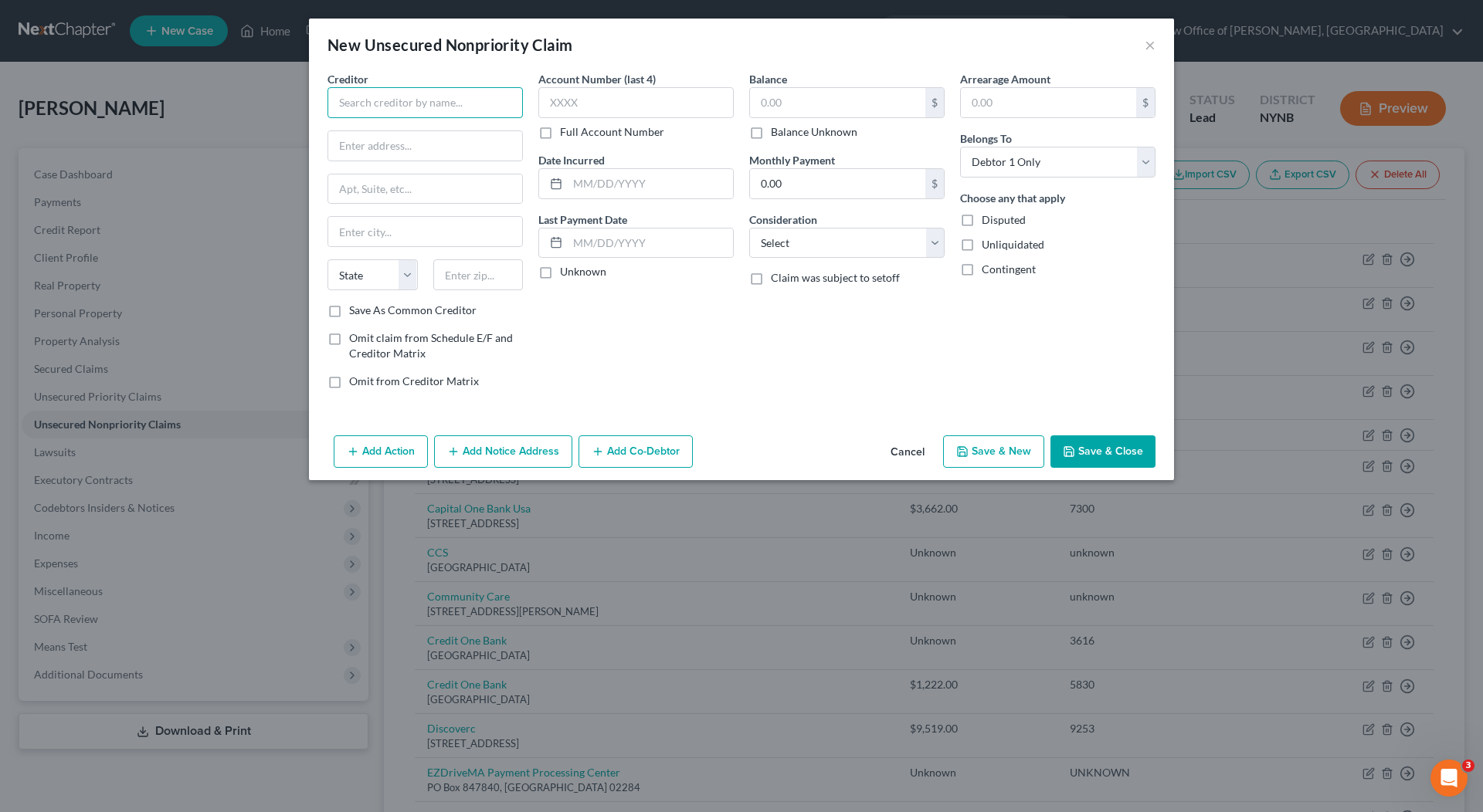
click at [439, 93] on input "text" at bounding box center [426, 103] width 195 height 31
click at [367, 103] on input "Anestesia Group of Albany" at bounding box center [426, 103] width 195 height 31
click at [511, 105] on input "Anesthesia Group of [GEOGRAPHIC_DATA]" at bounding box center [426, 103] width 195 height 31
type input "Anesthesia Group of Albany PC"
type input "PO Box 1302"
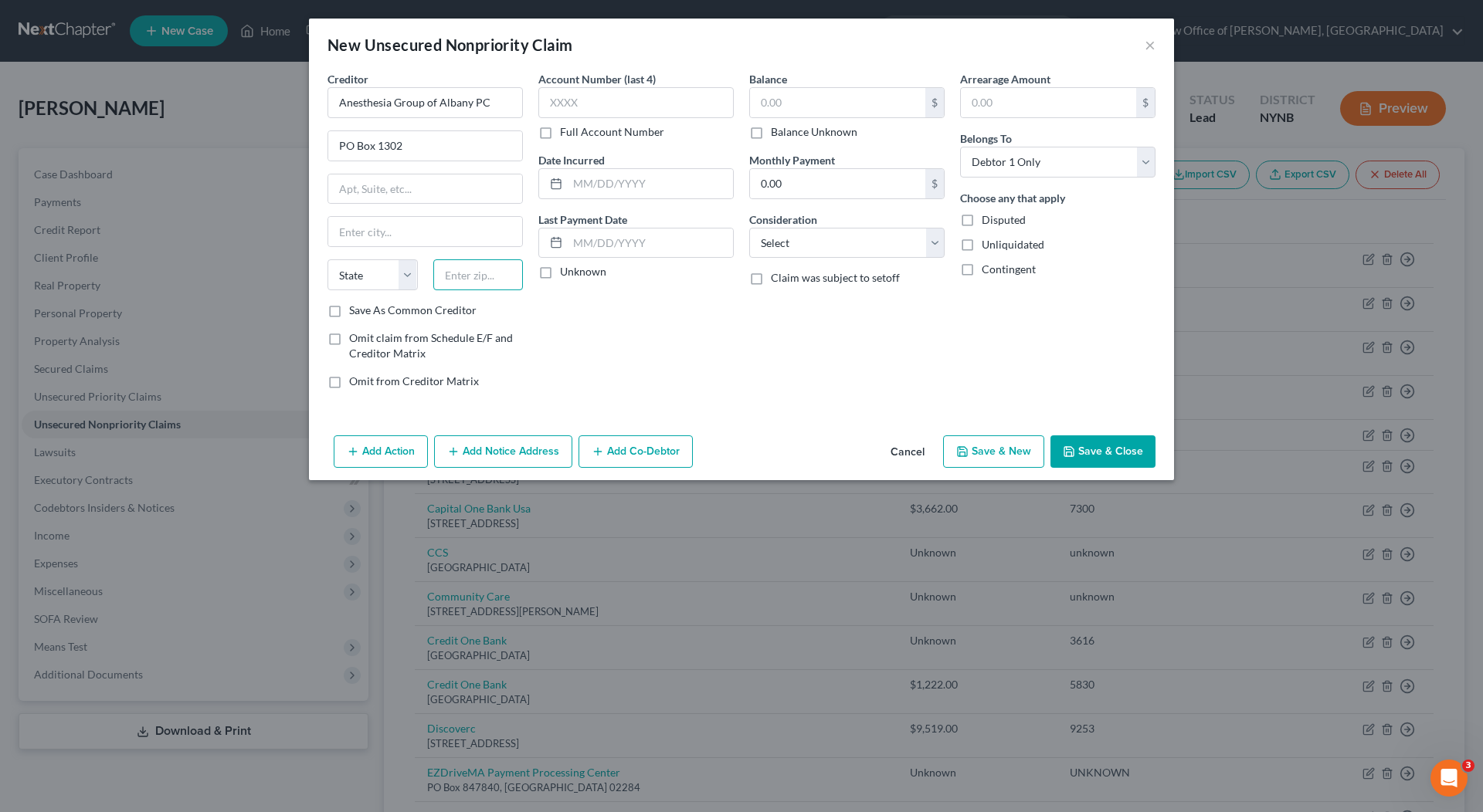
click at [497, 266] on input "text" at bounding box center [478, 275] width 90 height 31
type input "05495"
type input "Williston"
select select "49"
click at [532, 321] on div "Account Number (last 4) Full Account Number Date Incurred Last Payment Date Unk…" at bounding box center [636, 236] width 211 height 331
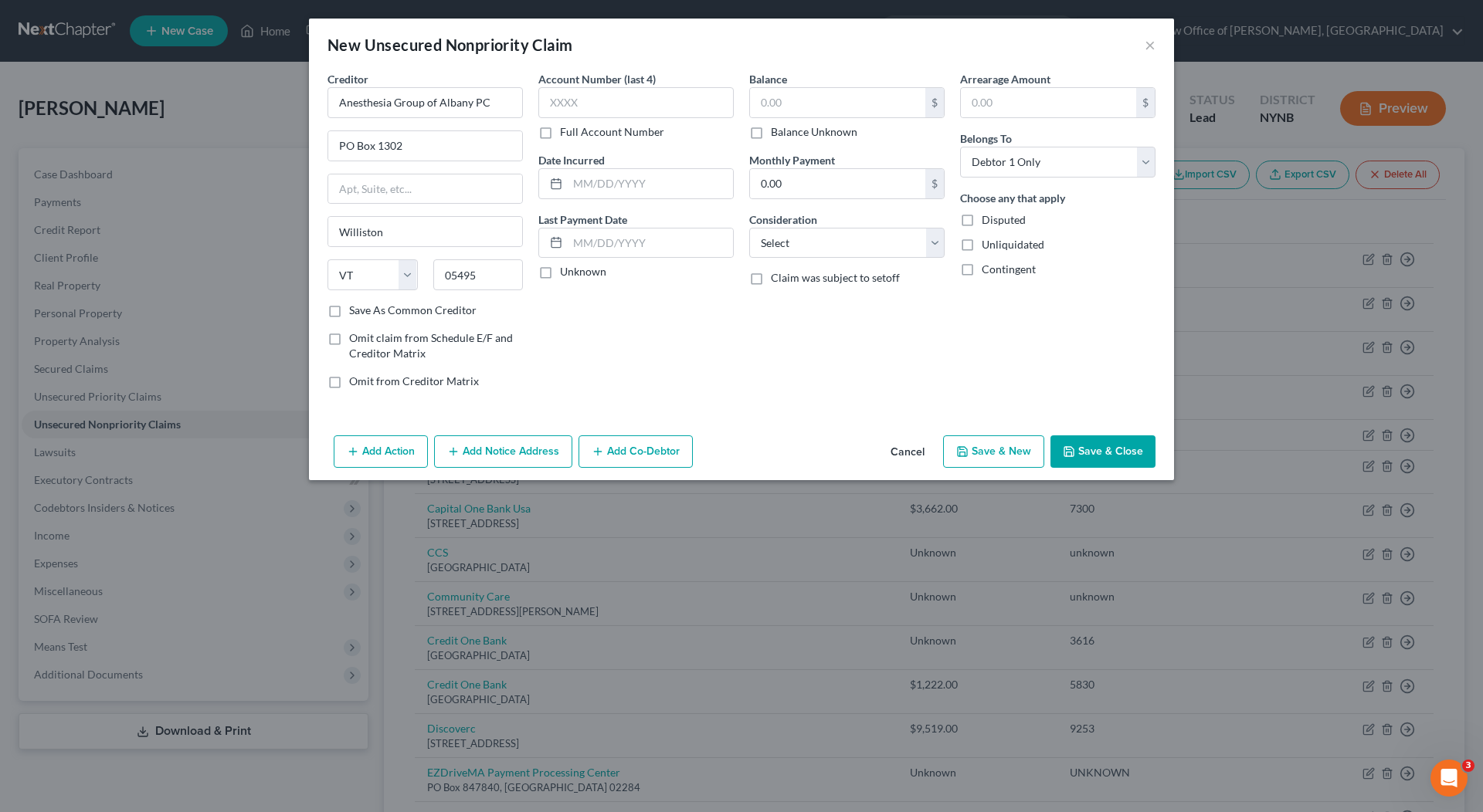
click at [589, 133] on label "Full Account Number" at bounding box center [612, 132] width 104 height 16
click at [577, 133] on input "Full Account Number" at bounding box center [571, 129] width 10 height 10
click at [771, 124] on label "Balance Unknown" at bounding box center [814, 132] width 87 height 16
click at [777, 124] on input "Balance Unknown" at bounding box center [782, 129] width 10 height 10
checkbox input "true"
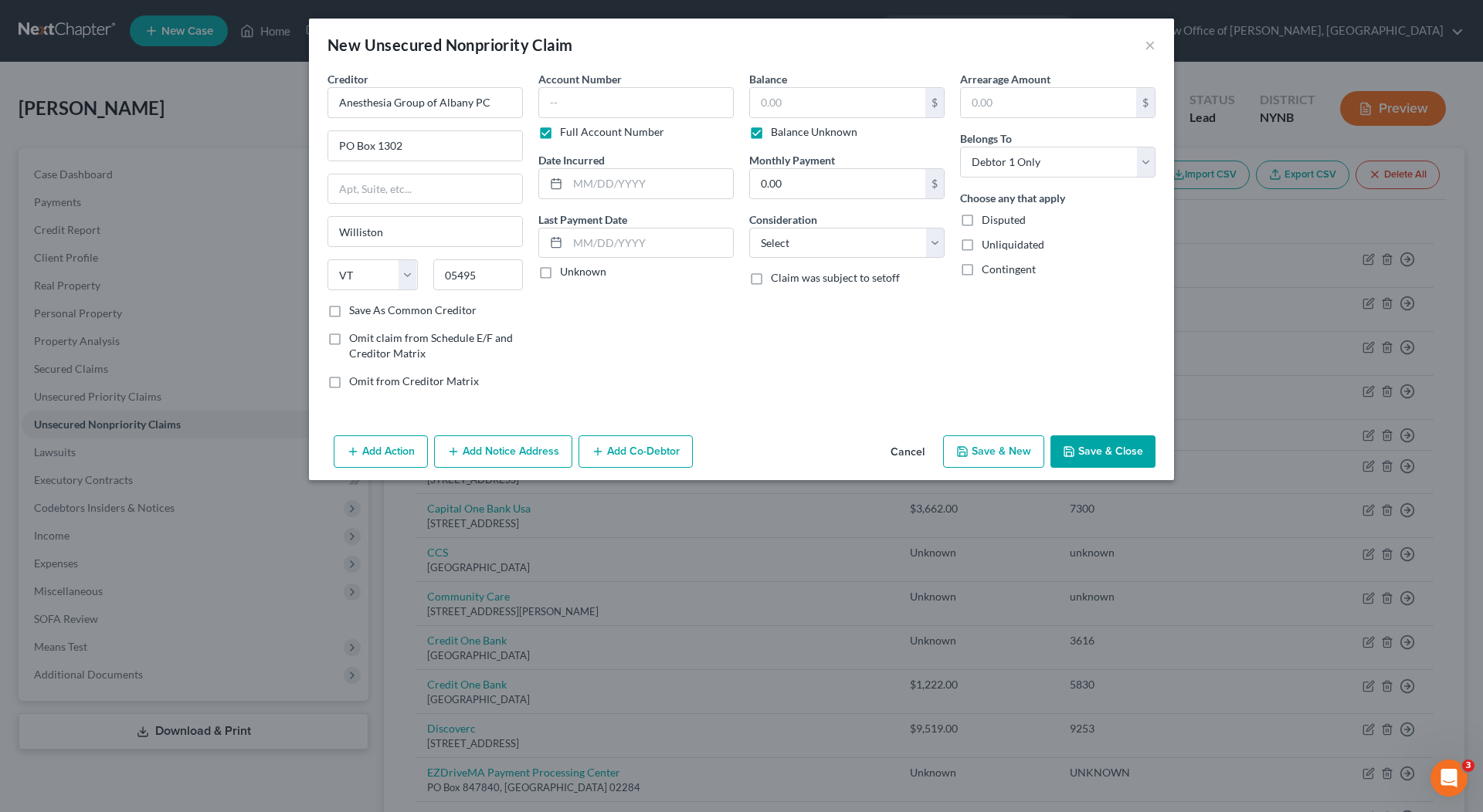
type input "0.00"
click at [724, 100] on input "text" at bounding box center [636, 103] width 195 height 31
type input "unknown"
click at [1030, 361] on div "Arrearage Amount $ Belongs To * Select Debtor 1 Only Debtor 2 Only Debtor 1 And…" at bounding box center [1057, 236] width 211 height 331
click at [1107, 452] on button "Save & Close" at bounding box center [1103, 451] width 105 height 32
